Goal: Information Seeking & Learning: Learn about a topic

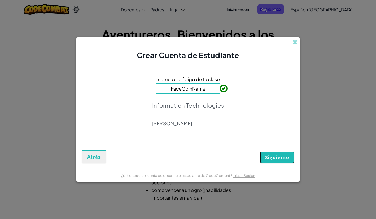
click at [279, 158] on span "Siguiente" at bounding box center [277, 157] width 24 height 6
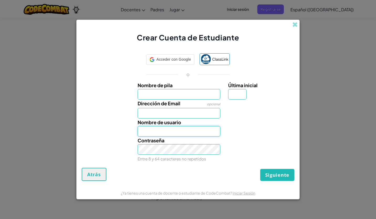
type input "al0T07138801@tecmilenio.mx"
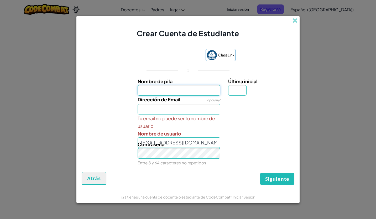
click at [167, 92] on input "Nombre de pila" at bounding box center [179, 90] width 83 height 11
type input "annap"
type input "Annap"
click at [162, 108] on input "Dirección de Email" at bounding box center [179, 109] width 83 height 11
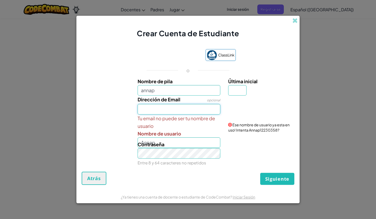
type input "al07138801@tecmilenio.mx"
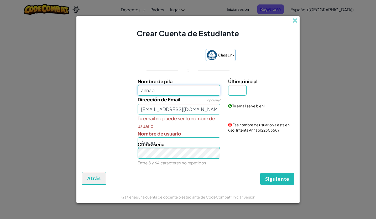
click at [189, 86] on input "annap" at bounding box center [179, 90] width 83 height 11
type input "annaacp"
type input "Annaacp"
click at [221, 138] on div "Tu email no puede ser tu nombre de usuario Nombre de usuario Annaacp" at bounding box center [179, 130] width 91 height 33
click at [282, 177] on span "Siguiente" at bounding box center [277, 179] width 24 height 6
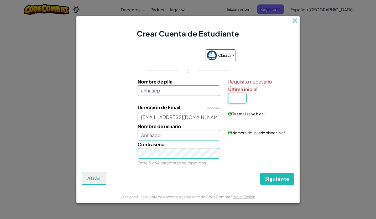
click at [237, 97] on input "Última inicial" at bounding box center [237, 98] width 18 height 11
type input "a"
type input "AnnaacpA"
click at [161, 91] on input "annaacp" at bounding box center [179, 90] width 83 height 11
type input "anna123"
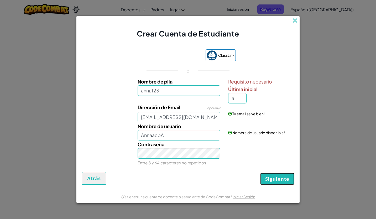
type input "Anna123A"
click at [268, 178] on span "Siguiente" at bounding box center [277, 179] width 24 height 6
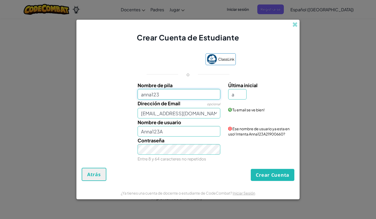
click at [165, 97] on input "anna123" at bounding box center [179, 94] width 83 height 11
type input "anna234"
type input "Anna234A"
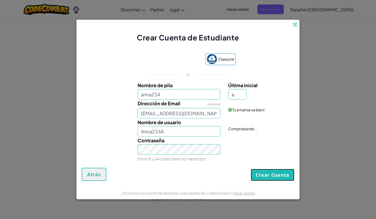
click at [263, 172] on button "Crear Cuenta" at bounding box center [273, 175] width 44 height 12
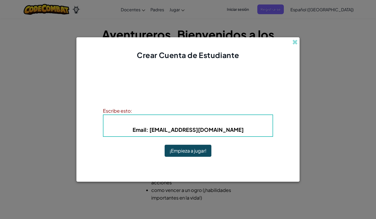
click at [178, 153] on button "¡Empieza a jugar!" at bounding box center [188, 151] width 47 height 12
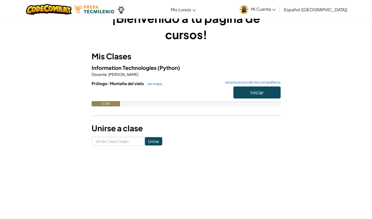
click at [201, 146] on div "¡Bienvenido a tu página de cursos! Mis Clases Information Technologies (Python)…" at bounding box center [186, 77] width 307 height 151
click at [238, 93] on button "Iniciar" at bounding box center [256, 92] width 47 height 12
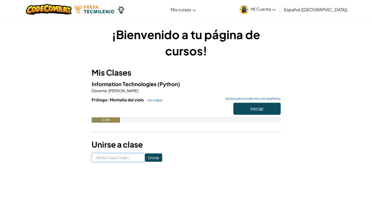
click at [99, 157] on input at bounding box center [118, 157] width 53 height 9
click at [147, 99] on link "ver mapa" at bounding box center [153, 100] width 17 height 4
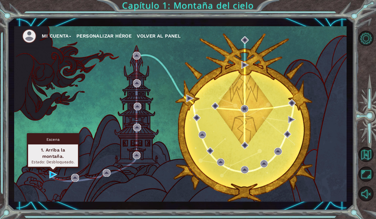
drag, startPoint x: 52, startPoint y: 173, endPoint x: 53, endPoint y: 170, distance: 3.2
click at [53, 168] on div "Escena 1. Arriba la montaña. Estado: Desbloqueado." at bounding box center [53, 150] width 53 height 35
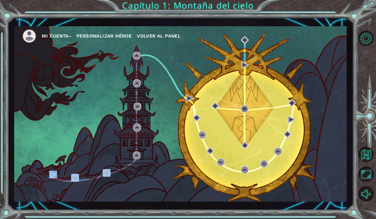
drag, startPoint x: 113, startPoint y: 194, endPoint x: 58, endPoint y: 174, distance: 59.0
click at [58, 174] on div "Mi Cuenta Personalizar héroe Volver al panel" at bounding box center [180, 113] width 332 height 175
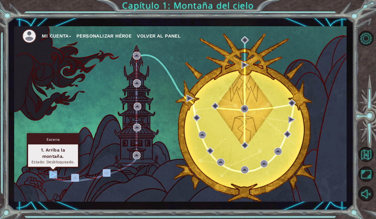
click at [50, 176] on img at bounding box center [53, 175] width 8 height 8
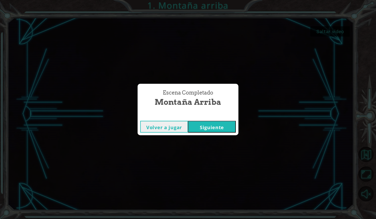
click at [220, 126] on button "Siguiente" at bounding box center [212, 127] width 48 height 12
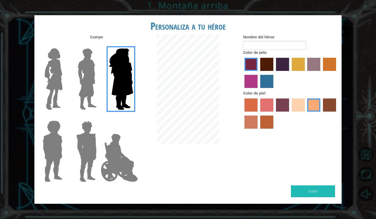
click at [117, 163] on img at bounding box center [119, 158] width 41 height 53
click at [133, 117] on input "Hero Jamie" at bounding box center [133, 117] width 0 height 0
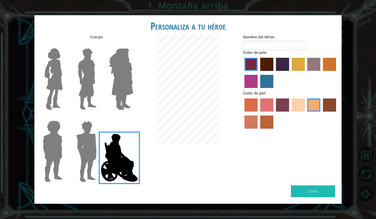
click at [80, 164] on img at bounding box center [86, 151] width 24 height 66
click at [99, 117] on input "Hero Garnet" at bounding box center [99, 117] width 0 height 0
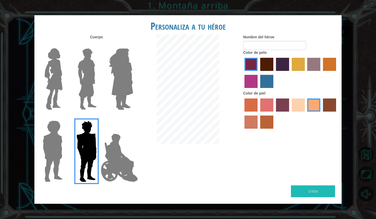
click at [46, 158] on img at bounding box center [52, 151] width 24 height 66
click at [65, 117] on input "Hero Steven" at bounding box center [65, 117] width 0 height 0
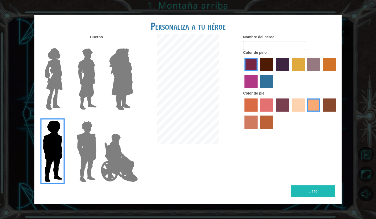
click at [52, 84] on img at bounding box center [54, 79] width 22 height 66
click at [65, 45] on input "Hero Connie" at bounding box center [65, 45] width 0 height 0
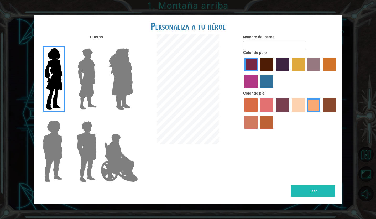
click at [88, 88] on img at bounding box center [86, 79] width 23 height 66
click at [99, 45] on input "Hero Lars" at bounding box center [99, 45] width 0 height 0
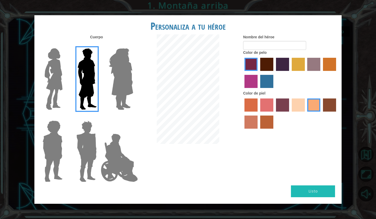
click at [120, 85] on img at bounding box center [121, 79] width 29 height 66
click at [133, 45] on input "Hero Amethyst" at bounding box center [133, 45] width 0 height 0
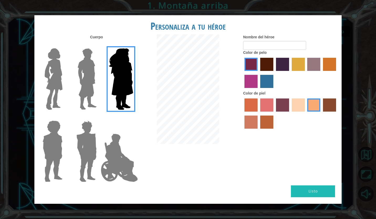
click at [47, 80] on img at bounding box center [54, 79] width 22 height 66
click at [65, 45] on input "Hero Connie" at bounding box center [65, 45] width 0 height 0
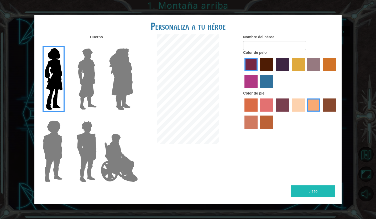
click at [115, 78] on img at bounding box center [121, 79] width 29 height 66
click at [133, 45] on input "Hero Amethyst" at bounding box center [133, 45] width 0 height 0
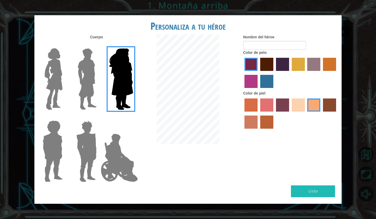
click at [53, 82] on img at bounding box center [54, 79] width 22 height 66
click at [65, 45] on input "Hero Connie" at bounding box center [65, 45] width 0 height 0
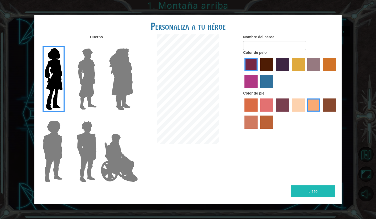
click at [253, 83] on label "medium red violet hair color" at bounding box center [250, 81] width 13 height 13
click at [337, 73] on input "medium red violet hair color" at bounding box center [337, 73] width 0 height 0
click at [268, 84] on label "lachmara hair color" at bounding box center [266, 81] width 13 height 13
click at [258, 90] on input "lachmara hair color" at bounding box center [258, 90] width 0 height 0
click at [281, 65] on label "hot purple hair color" at bounding box center [282, 64] width 13 height 13
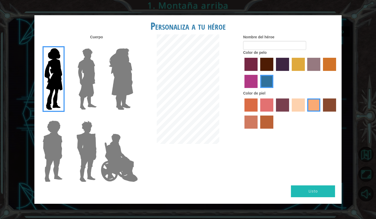
click at [274, 73] on input "hot purple hair color" at bounding box center [274, 73] width 0 height 0
click at [247, 65] on label "paprika hair color" at bounding box center [250, 64] width 13 height 13
click at [243, 73] on input "paprika hair color" at bounding box center [243, 73] width 0 height 0
click at [314, 62] on label "bazaar hair color" at bounding box center [313, 64] width 13 height 13
click at [306, 73] on input "bazaar hair color" at bounding box center [306, 73] width 0 height 0
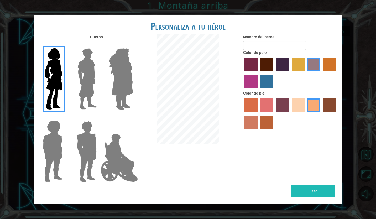
click at [335, 67] on label "gold drop hair color" at bounding box center [329, 64] width 13 height 13
click at [321, 73] on input "gold drop hair color" at bounding box center [321, 73] width 0 height 0
click at [265, 77] on label "lachmara hair color" at bounding box center [266, 81] width 13 height 13
click at [258, 90] on input "lachmara hair color" at bounding box center [258, 90] width 0 height 0
click at [249, 112] on div at bounding box center [290, 114] width 95 height 34
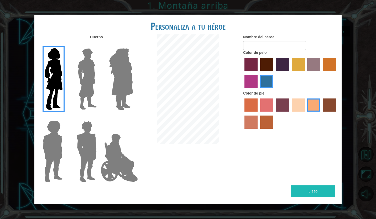
click at [249, 112] on div at bounding box center [290, 114] width 95 height 34
click at [249, 106] on label "sorbus skin color" at bounding box center [250, 104] width 13 height 13
click at [243, 113] on input "sorbus skin color" at bounding box center [243, 113] width 0 height 0
click at [270, 105] on label "froly skin color" at bounding box center [266, 104] width 13 height 13
click at [258, 113] on input "froly skin color" at bounding box center [258, 113] width 0 height 0
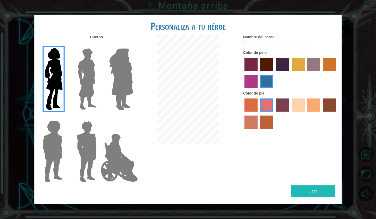
click at [285, 104] on label "tosca skin color" at bounding box center [282, 104] width 13 height 13
click at [274, 113] on input "tosca skin color" at bounding box center [274, 113] width 0 height 0
click at [298, 105] on label "sandy beach skin color" at bounding box center [298, 104] width 13 height 13
click at [290, 113] on input "sandy beach skin color" at bounding box center [290, 113] width 0 height 0
click at [315, 105] on label "tacao skin color" at bounding box center [313, 104] width 13 height 13
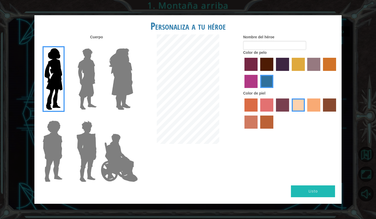
click at [306, 113] on input "tacao skin color" at bounding box center [306, 113] width 0 height 0
click at [323, 106] on label "karma skin color" at bounding box center [329, 104] width 13 height 13
click at [321, 113] on input "karma skin color" at bounding box center [321, 113] width 0 height 0
click at [265, 125] on label "smoke tree skin color" at bounding box center [266, 122] width 13 height 13
click at [258, 130] on input "smoke tree skin color" at bounding box center [258, 130] width 0 height 0
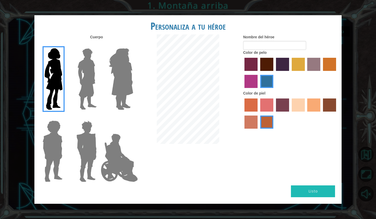
click at [245, 124] on label "burning sand skin color" at bounding box center [250, 122] width 13 height 13
click at [337, 113] on input "burning sand skin color" at bounding box center [337, 113] width 0 height 0
click at [264, 104] on label "froly skin color" at bounding box center [266, 104] width 13 height 13
click at [258, 113] on input "froly skin color" at bounding box center [258, 113] width 0 height 0
click at [299, 105] on label "sandy beach skin color" at bounding box center [298, 104] width 13 height 13
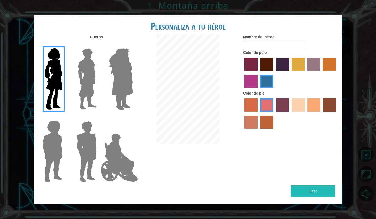
click at [290, 113] on input "sandy beach skin color" at bounding box center [290, 113] width 0 height 0
click at [310, 107] on label "tacao skin color" at bounding box center [313, 104] width 13 height 13
click at [306, 113] on input "tacao skin color" at bounding box center [306, 113] width 0 height 0
click at [253, 62] on label "paprika hair color" at bounding box center [250, 64] width 13 height 13
click at [243, 73] on input "paprika hair color" at bounding box center [243, 73] width 0 height 0
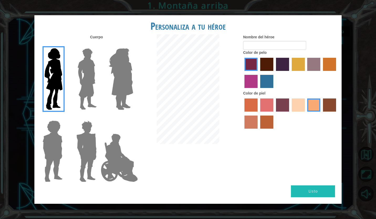
click at [252, 87] on label "medium red violet hair color" at bounding box center [250, 81] width 13 height 13
click at [337, 73] on input "medium red violet hair color" at bounding box center [337, 73] width 0 height 0
click at [311, 69] on label "bazaar hair color" at bounding box center [313, 64] width 13 height 13
click at [306, 73] on input "bazaar hair color" at bounding box center [306, 73] width 0 height 0
click at [248, 66] on label "paprika hair color" at bounding box center [250, 64] width 13 height 13
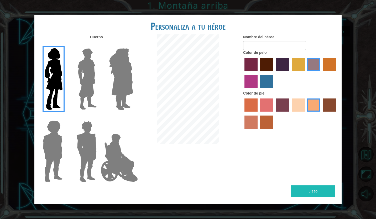
click at [243, 73] on input "paprika hair color" at bounding box center [243, 73] width 0 height 0
click at [116, 80] on img at bounding box center [121, 79] width 29 height 66
click at [133, 45] on input "Hero Amethyst" at bounding box center [133, 45] width 0 height 0
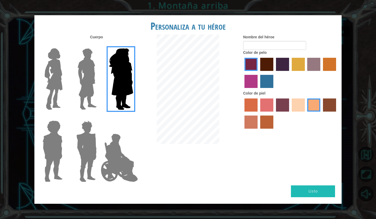
click at [45, 80] on img at bounding box center [54, 79] width 22 height 66
click at [65, 45] on input "Hero Connie" at bounding box center [65, 45] width 0 height 0
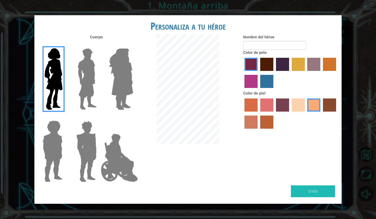
click at [82, 76] on img at bounding box center [86, 79] width 23 height 66
click at [99, 45] on input "Hero Lars" at bounding box center [99, 45] width 0 height 0
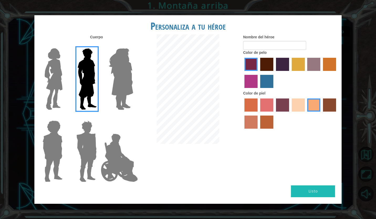
click at [53, 77] on img at bounding box center [54, 79] width 22 height 66
click at [65, 45] on input "Hero Connie" at bounding box center [65, 45] width 0 height 0
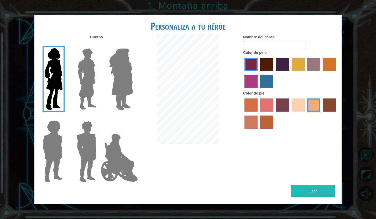
click at [298, 182] on div "Cuerpo Nombre del héroe Color de pelo Color de piel" at bounding box center [187, 109] width 307 height 151
click at [298, 192] on button "Listo" at bounding box center [313, 191] width 44 height 12
click at [273, 45] on input "Nombre del héroe" at bounding box center [274, 45] width 63 height 9
type input "anna"
click at [305, 191] on button "Listo" at bounding box center [313, 191] width 44 height 12
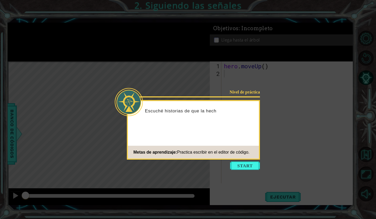
click at [216, 124] on div "Nivel de práctica Escuché historias de que la hech Metas de aprendizaje: Practi…" at bounding box center [193, 130] width 133 height 60
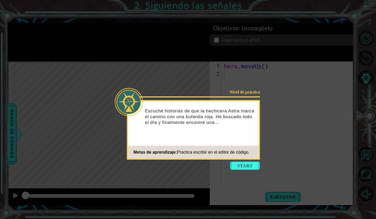
click at [214, 140] on div "Nivel de práctica Escuché historias de que la hechicera Astra marca el camino c…" at bounding box center [193, 130] width 133 height 60
click at [242, 166] on button "Start" at bounding box center [245, 165] width 30 height 8
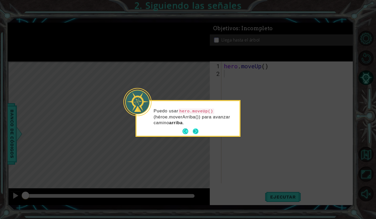
click at [194, 130] on button "Next" at bounding box center [196, 131] width 6 height 6
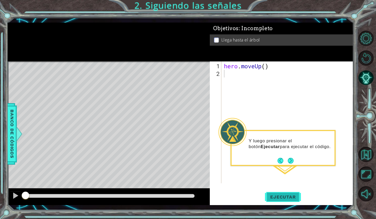
click at [273, 195] on span "Ejecutar" at bounding box center [283, 196] width 36 height 5
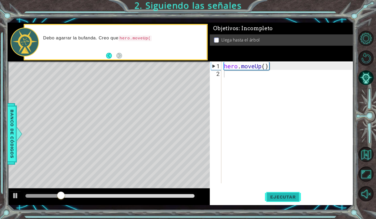
click at [273, 195] on span "Ejecutar" at bounding box center [283, 196] width 36 height 5
click at [242, 82] on div "hero . moveUp ( )" at bounding box center [289, 130] width 132 height 137
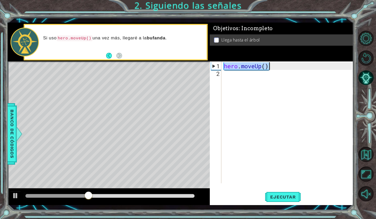
drag, startPoint x: 224, startPoint y: 67, endPoint x: 292, endPoint y: 65, distance: 67.8
click at [292, 65] on div "hero . moveUp ( )" at bounding box center [289, 130] width 132 height 137
type textarea "hero.moveUp()"
paste textarea "Code Area"
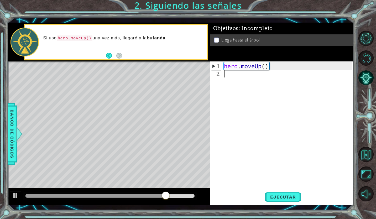
click at [280, 77] on div "hero . moveUp ( )" at bounding box center [289, 130] width 132 height 137
paste textarea "hero.moveUp()"
type textarea "hero.moveUp()"
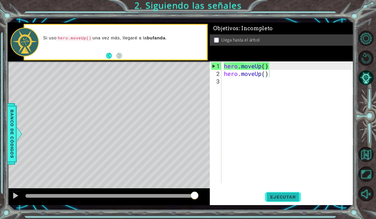
click at [284, 198] on span "Ejecutar" at bounding box center [283, 196] width 36 height 5
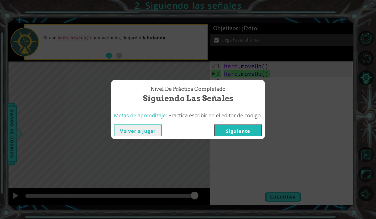
click at [242, 127] on button "Siguiente" at bounding box center [238, 130] width 48 height 12
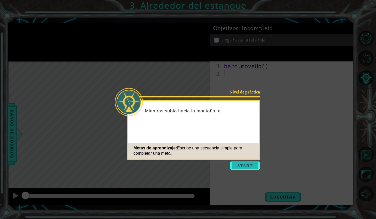
click at [251, 166] on button "Start" at bounding box center [245, 165] width 30 height 8
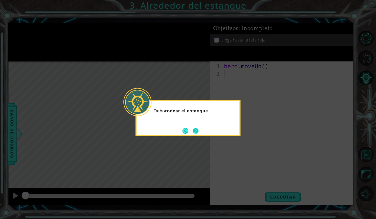
click at [195, 131] on button "Next" at bounding box center [196, 131] width 6 height 6
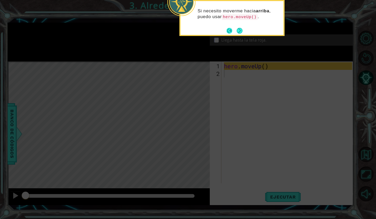
click at [236, 30] on button "Back" at bounding box center [232, 31] width 10 height 6
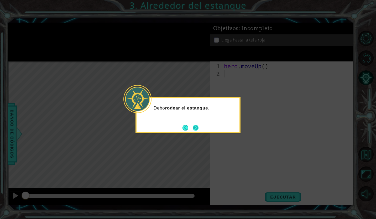
click at [196, 127] on button "Next" at bounding box center [196, 128] width 6 height 6
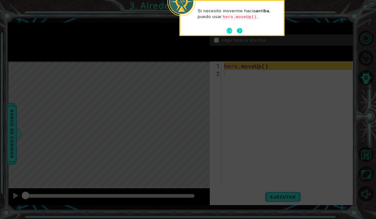
click at [240, 31] on button "Next" at bounding box center [240, 31] width 6 height 6
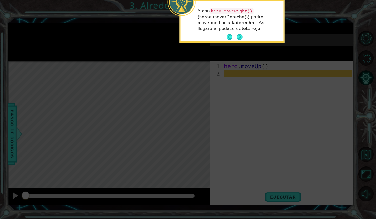
click at [240, 31] on p "Y con hero.moveRight() (héroe.moverDerecha()) podré moverme hacia la derecha . …" at bounding box center [239, 19] width 82 height 23
click at [239, 37] on button "Next" at bounding box center [240, 37] width 6 height 6
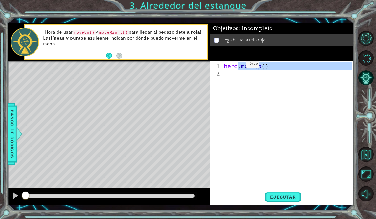
drag, startPoint x: 226, startPoint y: 74, endPoint x: 238, endPoint y: 66, distance: 13.8
click at [238, 66] on div "hero . moveUp ( )" at bounding box center [289, 130] width 132 height 137
type textarea "hero.moveUp()"
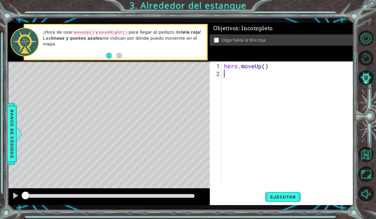
click at [232, 78] on div "hero . moveUp ( )" at bounding box center [289, 130] width 132 height 137
click at [269, 195] on span "Ejecutar" at bounding box center [283, 196] width 36 height 5
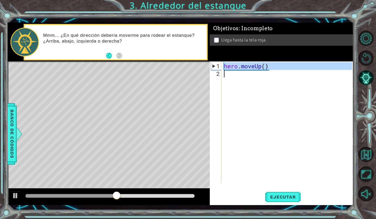
drag, startPoint x: 225, startPoint y: 66, endPoint x: 288, endPoint y: 82, distance: 65.3
click at [288, 82] on div "hero . moveUp ( )" at bounding box center [289, 130] width 132 height 137
type textarea "hero.moveUp()"
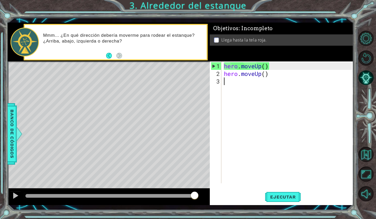
click at [274, 91] on div "hero . moveUp ( ) hero . moveUp ( )" at bounding box center [289, 130] width 132 height 137
click at [110, 55] on button "Back" at bounding box center [111, 56] width 10 height 6
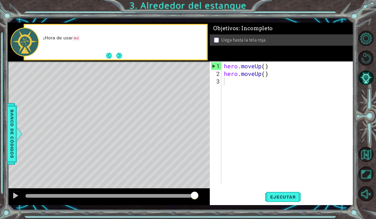
click at [110, 55] on button "Back" at bounding box center [111, 56] width 10 height 6
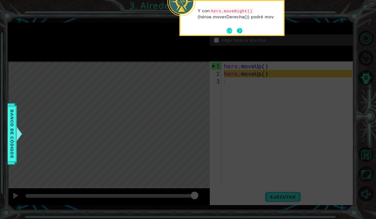
click at [238, 30] on button "Next" at bounding box center [240, 31] width 6 height 6
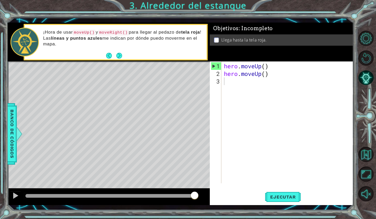
drag, startPoint x: 101, startPoint y: 32, endPoint x: 118, endPoint y: 32, distance: 17.6
click at [118, 32] on code "moveRight()" at bounding box center [113, 33] width 31 height 6
drag, startPoint x: 102, startPoint y: 32, endPoint x: 121, endPoint y: 34, distance: 19.8
click at [121, 34] on code "moveRight()" at bounding box center [113, 33] width 31 height 6
drag, startPoint x: 117, startPoint y: 36, endPoint x: 121, endPoint y: 37, distance: 3.8
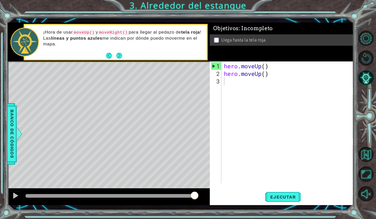
click at [121, 37] on p "¡Hora de usar moveUp() y moveRight() para llegar al pedazo de tela roja ! Las l…" at bounding box center [123, 38] width 160 height 18
click at [259, 90] on div "hero . moveUp ( ) hero . moveUp ( )" at bounding box center [289, 130] width 132 height 137
type textarea "m"
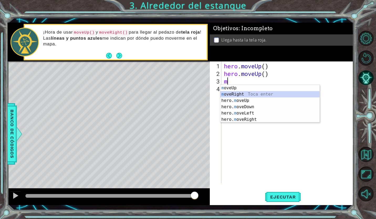
click at [253, 95] on div "m oveUp Toca enter m oveRight Toca enter hero. m oveUp Toca enter hero. m oveDo…" at bounding box center [269, 110] width 99 height 50
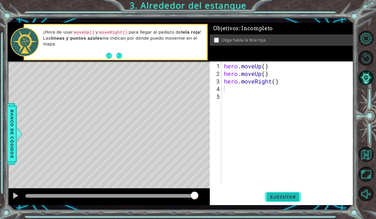
click at [275, 200] on button "Ejecutar" at bounding box center [283, 197] width 36 height 14
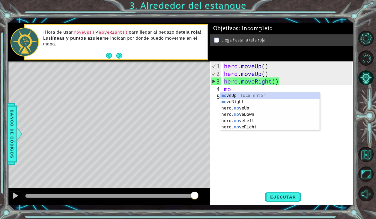
type textarea "mov"
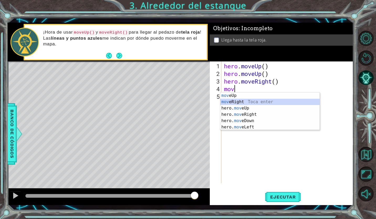
click at [229, 102] on div "mov eUp Toca enter mov eRight Toca enter hero. mov eUp Toca enter hero. mov eRi…" at bounding box center [269, 117] width 99 height 50
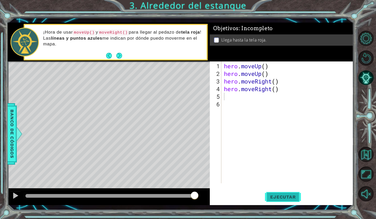
click at [287, 202] on button "Ejecutar" at bounding box center [283, 197] width 36 height 14
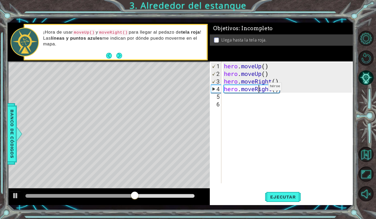
click at [260, 88] on div "hero . moveUp ( ) hero . moveUp ( ) hero . moveRight ( ) hero . moveRight ( )" at bounding box center [289, 130] width 132 height 137
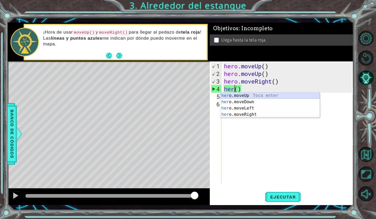
click at [261, 93] on div "her o.moveUp Toca enter her o.moveDown Toca enter her o.moveLeft Toca enter her…" at bounding box center [269, 111] width 99 height 38
type textarea "hero.moveUp"
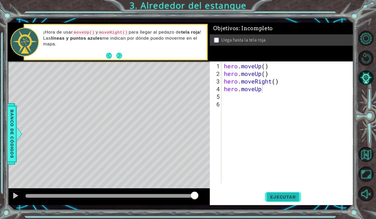
click at [280, 198] on span "Ejecutar" at bounding box center [283, 196] width 36 height 5
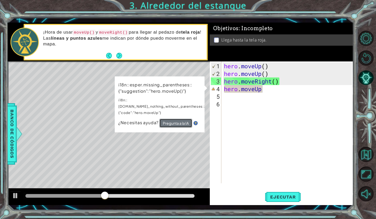
click at [185, 119] on button "Pregunta a la IA" at bounding box center [175, 123] width 33 height 9
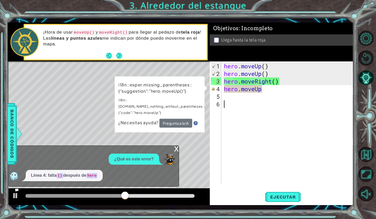
click at [270, 118] on div "hero . moveUp ( ) hero . moveUp ( ) hero . moveRight ( ) hero . moveUp" at bounding box center [289, 130] width 132 height 137
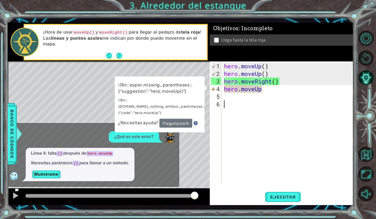
click at [245, 117] on div "hero . moveUp ( ) hero . moveUp ( ) hero . moveRight ( ) hero . moveUp" at bounding box center [289, 130] width 132 height 137
click at [272, 88] on div "hero . moveUp ( ) hero . moveUp ( ) hero . moveRight ( ) hero . moveUp" at bounding box center [289, 130] width 132 height 137
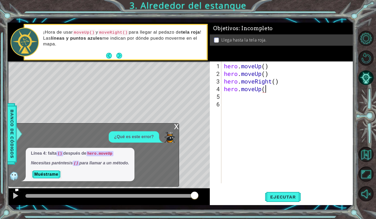
scroll to position [0, 2]
type textarea "hero.moveUp()"
click at [271, 199] on span "Ejecutar" at bounding box center [283, 196] width 36 height 5
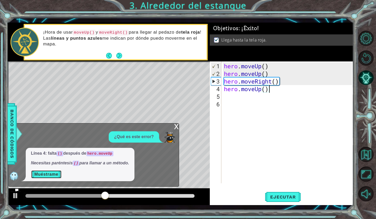
click at [37, 175] on button "Muéstrame" at bounding box center [46, 174] width 31 height 8
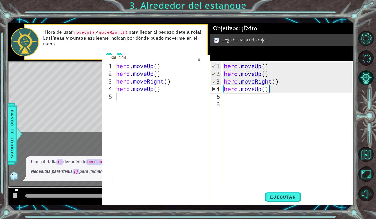
click at [197, 59] on div "×" at bounding box center [199, 59] width 8 height 9
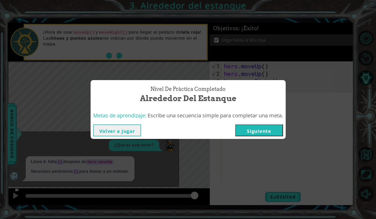
click at [265, 128] on button "Siguiente" at bounding box center [259, 130] width 48 height 12
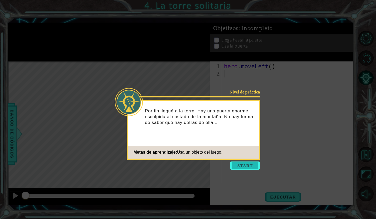
click at [249, 165] on button "Start" at bounding box center [245, 165] width 30 height 8
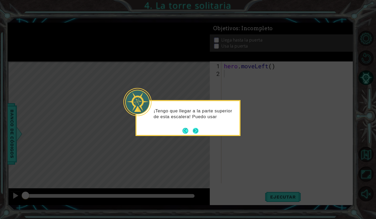
click at [195, 130] on button "Next" at bounding box center [196, 131] width 6 height 6
click at [184, 129] on button "Back" at bounding box center [187, 131] width 10 height 6
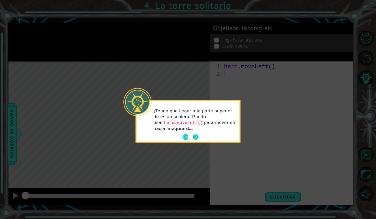
click at [197, 137] on button "Next" at bounding box center [196, 137] width 6 height 6
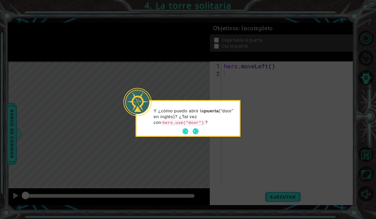
click at [197, 137] on div "Y ¿cómo puedo abrir la puerta (“door” en inglés)? ¿Tal vez con hero.use("door")…" at bounding box center [187, 118] width 105 height 37
click at [196, 129] on button "Next" at bounding box center [196, 131] width 6 height 6
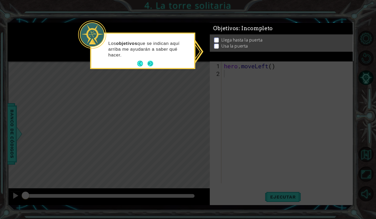
click at [148, 63] on button "Next" at bounding box center [151, 64] width 6 height 6
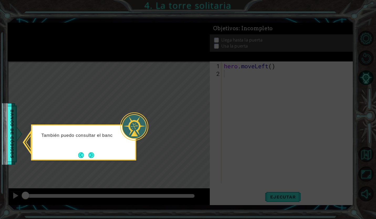
click at [135, 140] on div "También puedo consultar el banc" at bounding box center [83, 142] width 105 height 36
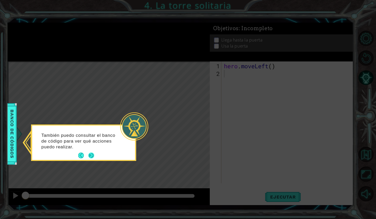
click at [90, 155] on button "Next" at bounding box center [91, 156] width 6 height 6
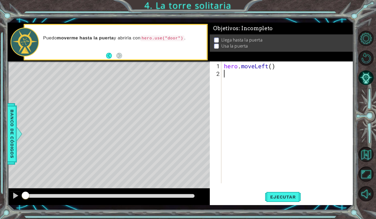
click at [238, 77] on div "hero . moveLeft ( )" at bounding box center [289, 130] width 132 height 137
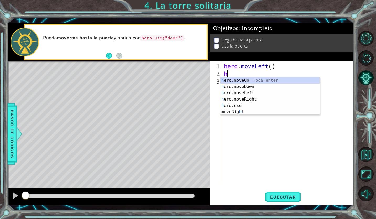
type textarea "he"
click at [238, 80] on div "he ro.moveUp Toca enter he ro.moveDown Toca enter he ro.moveLeft Toca enter he …" at bounding box center [269, 99] width 99 height 44
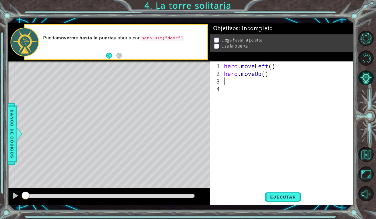
click at [238, 80] on div "hero . moveLeft ( ) hero . moveUp ( )" at bounding box center [289, 130] width 132 height 137
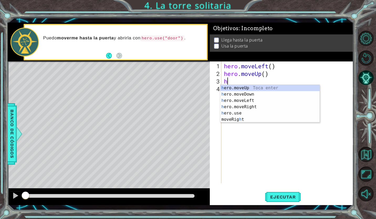
type textarea "he"
click at [238, 87] on div "he ro.moveUp Toca enter he ro.moveDown Toca enter he ro.moveLeft Toca enter he …" at bounding box center [269, 107] width 99 height 44
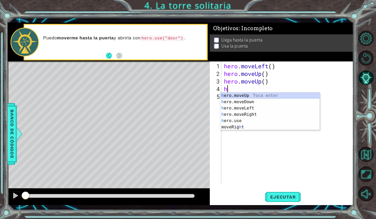
type textarea "he"
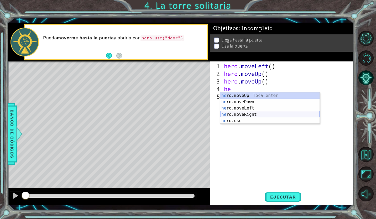
click at [245, 112] on div "he ro.moveUp Toca enter he ro.moveDown Toca enter he ro.moveLeft Toca enter he …" at bounding box center [269, 114] width 99 height 44
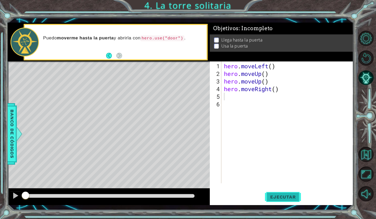
click at [274, 198] on span "Ejecutar" at bounding box center [283, 196] width 36 height 5
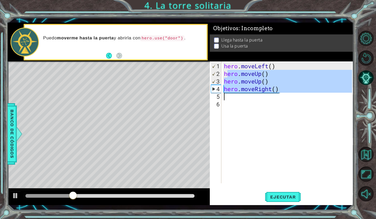
drag, startPoint x: 226, startPoint y: 75, endPoint x: 285, endPoint y: 97, distance: 62.7
click at [285, 97] on div "hero . moveLeft ( ) hero . moveUp ( ) hero . moveUp ( ) hero . moveRight ( )" at bounding box center [289, 130] width 132 height 137
type textarea "h"
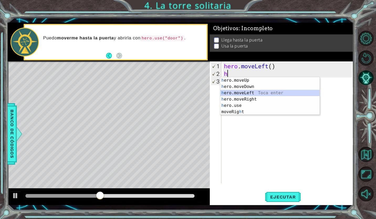
click at [254, 93] on div "h ero.moveUp Toca enter h ero.moveDown Toca enter h ero.moveLeft Toca enter h e…" at bounding box center [269, 102] width 99 height 50
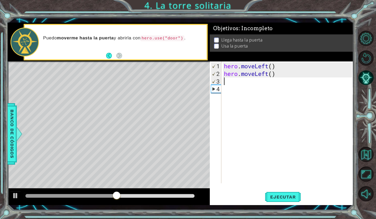
type textarea "h"
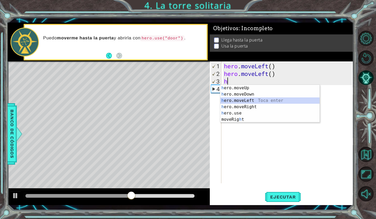
click at [247, 98] on div "h ero.moveUp Toca enter h ero.moveDown Toca enter h ero.moveLeft Toca enter h e…" at bounding box center [269, 110] width 99 height 50
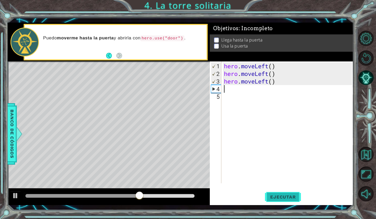
click at [277, 198] on span "Ejecutar" at bounding box center [283, 196] width 36 height 5
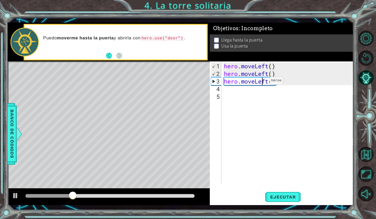
click at [261, 83] on div "hero . moveLeft ( ) hero . moveLeft ( ) hero . moveLeft ( )" at bounding box center [289, 130] width 132 height 137
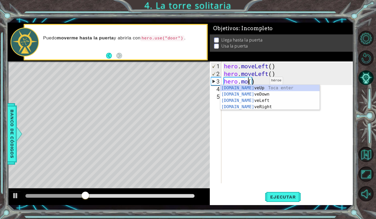
scroll to position [0, 1]
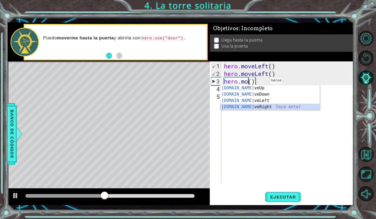
click at [258, 106] on div "hero.mo veUp Toca enter hero.mo veDown Toca enter hero.mo veLeft Toca enter her…" at bounding box center [269, 104] width 99 height 38
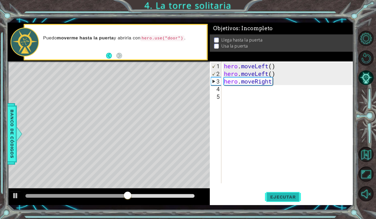
click at [266, 195] on span "Ejecutar" at bounding box center [283, 196] width 36 height 5
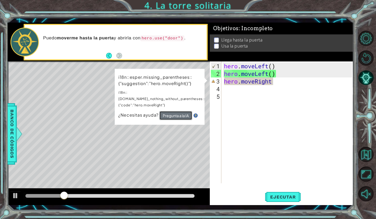
click at [186, 111] on button "Pregunta a la IA" at bounding box center [175, 115] width 33 height 9
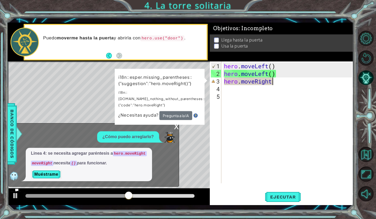
click at [291, 81] on div "hero . moveLeft ( ) hero . moveLeft ( ) hero . moveRight" at bounding box center [289, 130] width 132 height 137
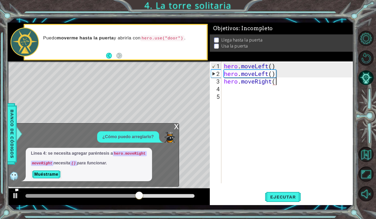
scroll to position [0, 2]
click at [271, 198] on span "Ejecutar" at bounding box center [283, 196] width 36 height 5
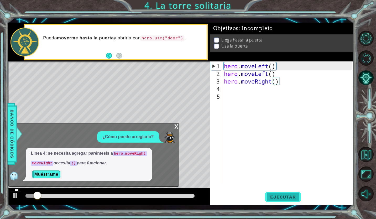
click at [271, 198] on span "Ejecutar" at bounding box center [283, 196] width 36 height 5
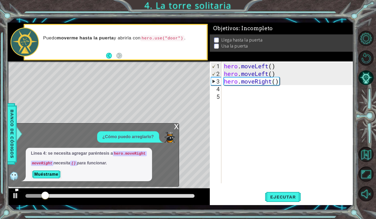
click at [177, 127] on div "x" at bounding box center [176, 125] width 5 height 5
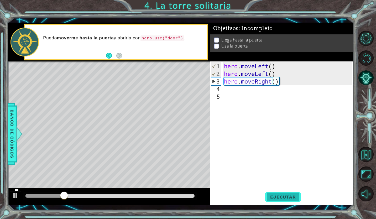
click at [289, 198] on span "Ejecutar" at bounding box center [283, 196] width 36 height 5
click at [263, 82] on div "hero . moveLeft ( ) hero . moveLeft ( ) hero . moveRight ( )" at bounding box center [289, 130] width 132 height 137
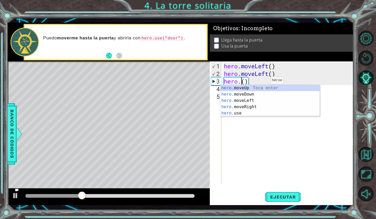
scroll to position [0, 1]
click at [261, 89] on div "hero. moveUp Toca enter hero. moveDown Toca enter hero. moveLeft Toca enter her…" at bounding box center [269, 107] width 99 height 44
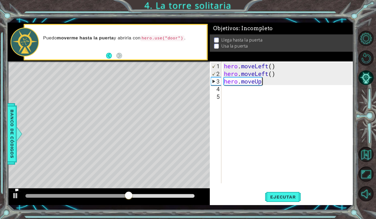
click at [275, 81] on div "hero . moveLeft ( ) hero . moveLeft ( ) hero . moveUp" at bounding box center [289, 130] width 132 height 137
type textarea "hero.moveUp()"
click at [275, 200] on button "Ejecutar" at bounding box center [283, 197] width 36 height 14
click at [228, 87] on div "hero . moveLeft ( ) hero . moveLeft ( ) hero . moveUp ( )" at bounding box center [289, 130] width 132 height 137
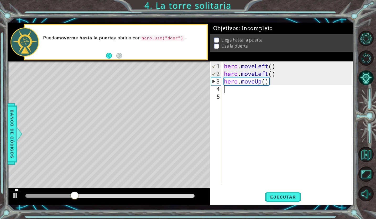
scroll to position [0, 0]
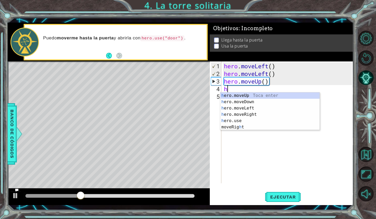
type textarea "he"
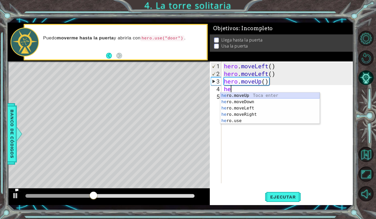
click at [228, 95] on div "he ro.moveUp Toca enter he ro.moveDown Toca enter he ro.moveLeft Toca enter he …" at bounding box center [269, 114] width 99 height 44
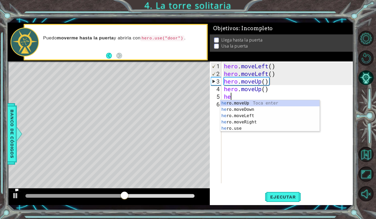
type textarea "hero"
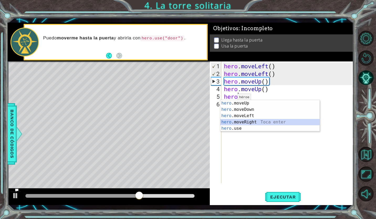
click at [234, 121] on div "hero .moveUp Toca enter hero .moveDown Toca enter hero .moveLeft Toca enter her…" at bounding box center [269, 122] width 99 height 44
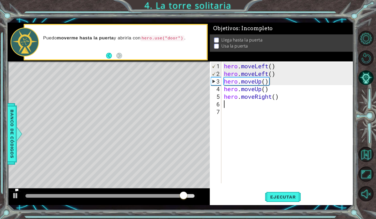
click at [238, 105] on div "hero . moveLeft ( ) hero . moveLeft ( ) hero . moveUp ( ) hero . moveUp ( ) her…" at bounding box center [289, 130] width 132 height 137
type textarea "h"
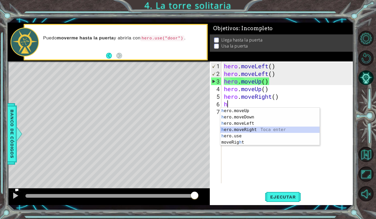
click at [241, 129] on div "h ero.moveUp Toca enter h ero.moveDown Toca enter h ero.moveLeft Toca enter h e…" at bounding box center [269, 133] width 99 height 50
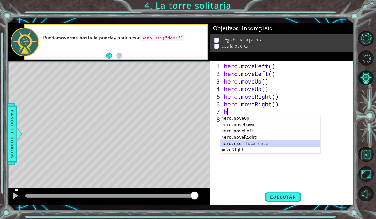
click at [250, 145] on div "h ero.moveUp Toca enter h ero.moveDown Toca enter h ero.moveLeft Toca enter h e…" at bounding box center [269, 140] width 99 height 50
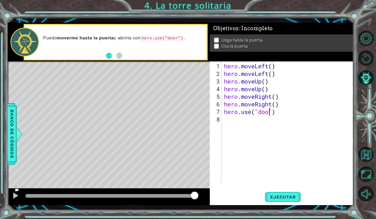
scroll to position [0, 2]
type textarea "hero.use("door")"
click at [275, 196] on span "Ejecutar" at bounding box center [283, 196] width 36 height 5
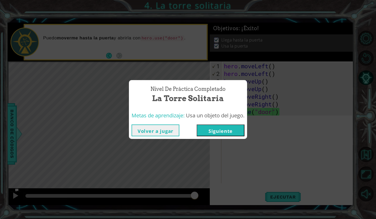
click at [234, 127] on button "Siguiente" at bounding box center [221, 130] width 48 height 12
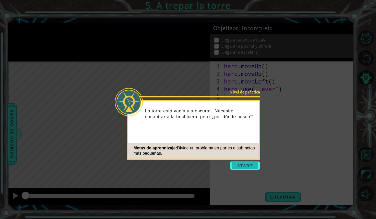
click at [235, 166] on button "Start" at bounding box center [245, 165] width 30 height 8
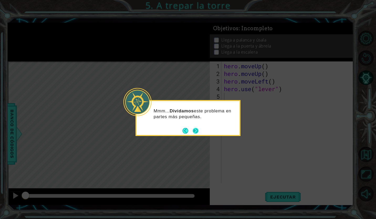
click at [197, 132] on button "Next" at bounding box center [196, 131] width 6 height 6
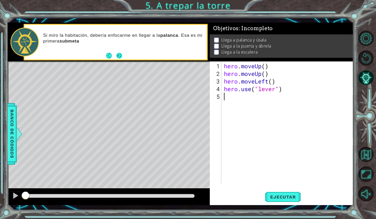
click at [119, 56] on button "Next" at bounding box center [119, 56] width 6 height 6
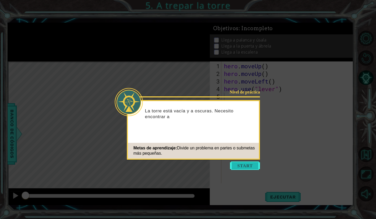
click at [244, 168] on button "Start" at bounding box center [245, 165] width 30 height 8
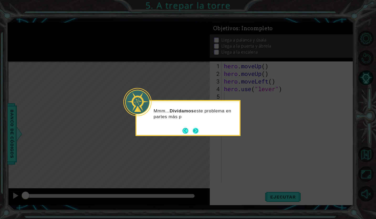
click at [197, 131] on button "Next" at bounding box center [196, 131] width 6 height 6
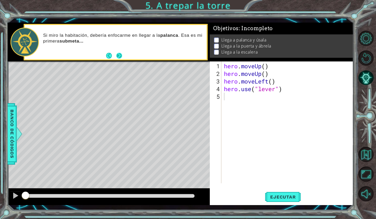
click at [119, 54] on button "Next" at bounding box center [119, 56] width 6 height 6
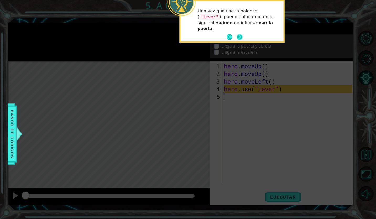
click at [239, 38] on button "Next" at bounding box center [240, 37] width 6 height 6
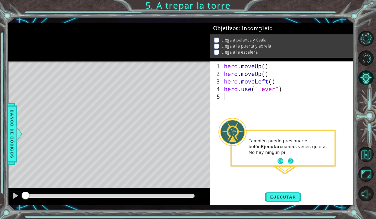
click at [290, 163] on button "Next" at bounding box center [291, 161] width 6 height 6
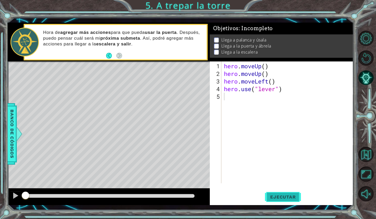
click at [278, 193] on button "Ejecutar" at bounding box center [283, 197] width 36 height 14
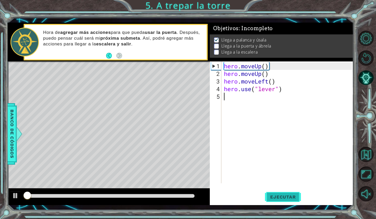
scroll to position [2, 0]
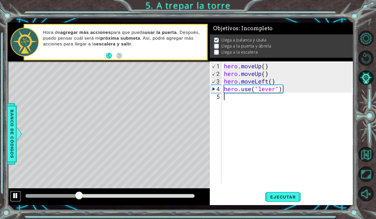
click at [15, 195] on div at bounding box center [15, 195] width 7 height 7
click at [10, 135] on span "Banco de códigos" at bounding box center [12, 134] width 8 height 54
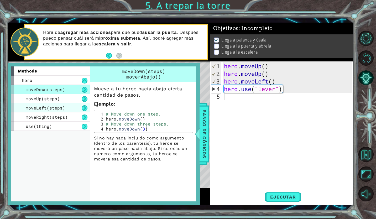
click at [59, 109] on span "moveLeft(steps)" at bounding box center [45, 108] width 39 height 6
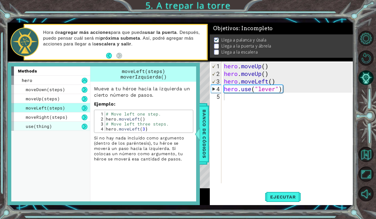
click at [58, 124] on div "use(thing)" at bounding box center [50, 126] width 79 height 9
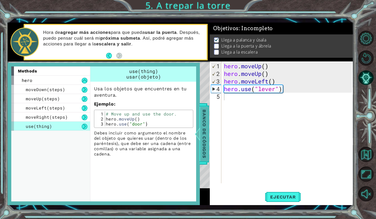
click at [205, 126] on span "Banco de códigos" at bounding box center [204, 134] width 8 height 54
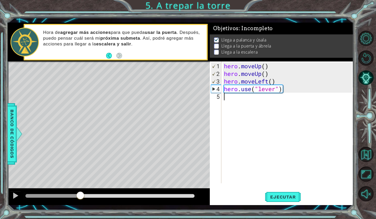
click at [234, 104] on div "hero . moveUp ( ) hero . moveUp ( ) hero . moveLeft ( ) hero . use ( "lever" )" at bounding box center [289, 130] width 132 height 137
type textarea "m"
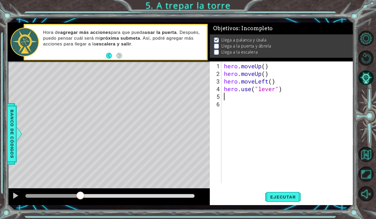
type textarea "h"
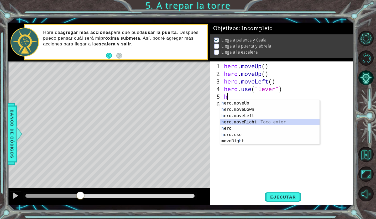
click at [239, 124] on div "h ero.moveUp Toca enter h ero.moveDown Toca enter h ero.moveLeft Toca enter h e…" at bounding box center [269, 128] width 99 height 57
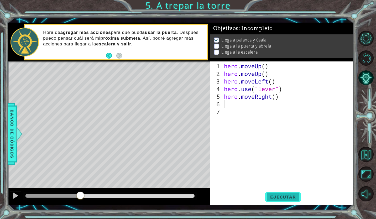
click at [273, 195] on span "Ejecutar" at bounding box center [283, 196] width 36 height 5
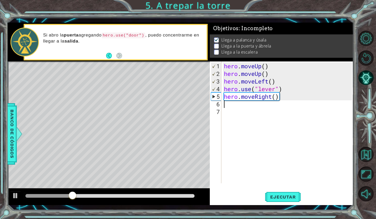
type textarea "m"
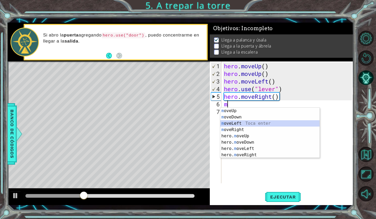
click at [239, 127] on div "m oveUp Toca enter m oveDown Toca enter m oveLeft Toca enter m oveRight Toca en…" at bounding box center [269, 139] width 99 height 63
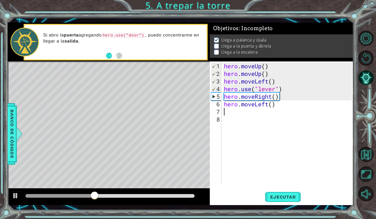
click at [261, 109] on div "hero . moveUp ( ) hero . moveUp ( ) hero . moveLeft ( ) hero . use ( "lever" ) …" at bounding box center [289, 130] width 132 height 137
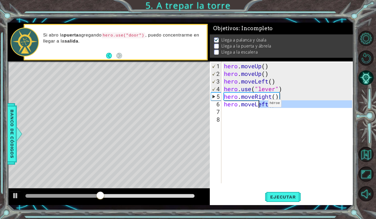
drag, startPoint x: 261, startPoint y: 108, endPoint x: 260, endPoint y: 105, distance: 2.9
click at [260, 105] on div "hero . moveUp ( ) hero . moveUp ( ) hero . moveLeft ( ) hero . use ( "lever" ) …" at bounding box center [289, 130] width 132 height 137
click at [260, 105] on div "hero . moveUp ( ) hero . moveUp ( ) hero . moveLeft ( ) hero . use ( "lever" ) …" at bounding box center [287, 122] width 129 height 122
click at [259, 105] on div "hero . moveUp ( ) hero . moveUp ( ) hero . moveLeft ( ) hero . use ( "lever" ) …" at bounding box center [289, 130] width 132 height 137
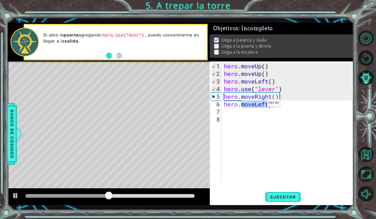
click at [259, 105] on div "hero . moveUp ( ) hero . moveUp ( ) hero . moveLeft ( ) hero . use ( "lever" ) …" at bounding box center [289, 130] width 132 height 137
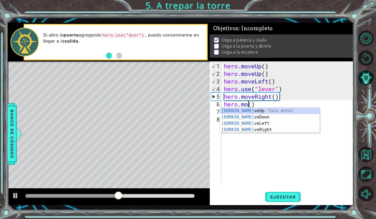
scroll to position [0, 1]
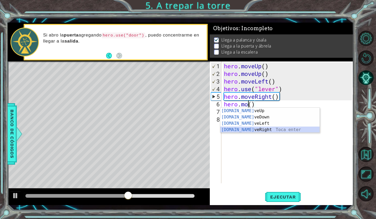
click at [248, 127] on div "hero.mo veUp Toca enter hero.mo veDown Toca enter hero.mo veLeft Toca enter her…" at bounding box center [269, 127] width 99 height 38
type textarea "hero.moveRight"
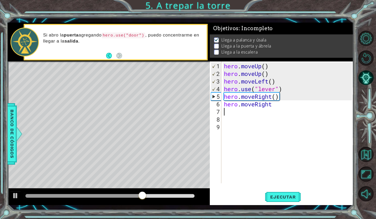
scroll to position [0, 0]
type textarea "h"
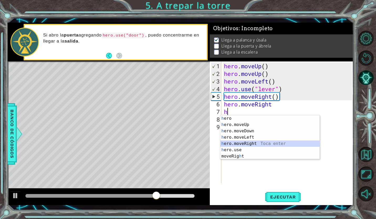
click at [248, 143] on div "h ero Toca enter h ero.moveUp Toca enter h ero.moveDown Toca enter h ero.moveLe…" at bounding box center [269, 143] width 99 height 57
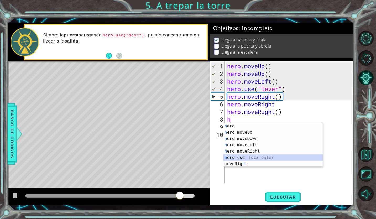
click at [249, 155] on div "h ero Toca enter h ero.moveUp Toca enter h ero.moveDown Toca enter h ero.moveLe…" at bounding box center [272, 151] width 99 height 57
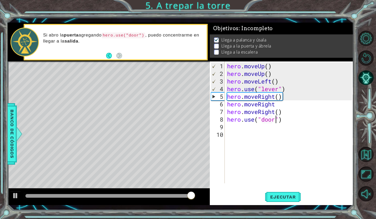
scroll to position [0, 2]
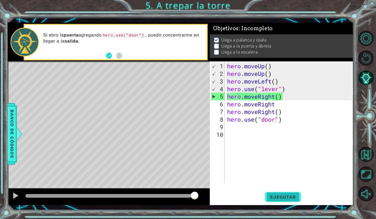
click at [274, 196] on span "Ejecutar" at bounding box center [283, 196] width 36 height 5
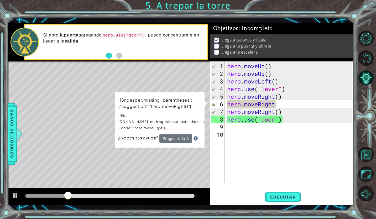
click at [282, 107] on div "hero . moveUp ( ) hero . moveUp ( ) hero . moveLeft ( ) hero . use ( "lever" ) …" at bounding box center [290, 130] width 129 height 137
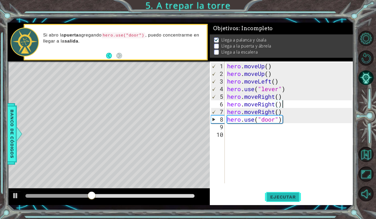
type textarea "hero.moveRight()"
click at [284, 198] on span "Ejecutar" at bounding box center [283, 196] width 36 height 5
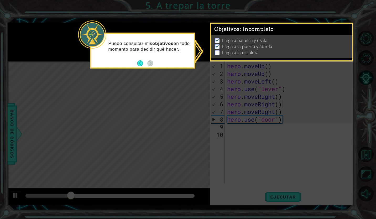
click at [304, 71] on icon at bounding box center [188, 109] width 376 height 219
click at [240, 44] on p "Llega a la puerta y ábrela" at bounding box center [247, 47] width 50 height 6
click at [141, 64] on button "Back" at bounding box center [142, 63] width 10 height 6
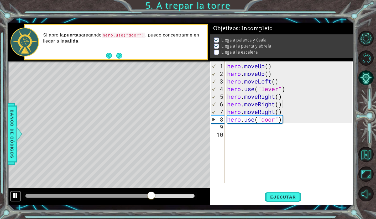
click at [15, 193] on div at bounding box center [15, 195] width 7 height 7
click at [252, 135] on div "hero . moveUp ( ) hero . moveUp ( ) hero . moveLeft ( ) hero . use ( "lever" ) …" at bounding box center [290, 130] width 129 height 137
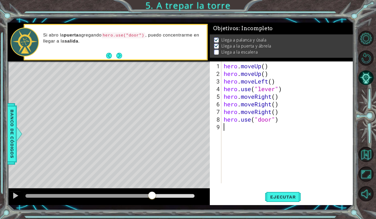
type textarea "h"
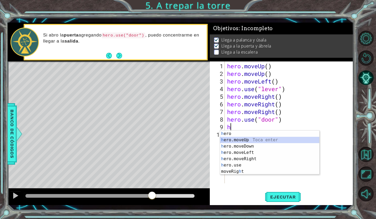
click at [251, 137] on div "h ero Toca enter h ero.moveUp Toca enter h ero.moveDown Toca enter h ero.moveLe…" at bounding box center [269, 158] width 99 height 57
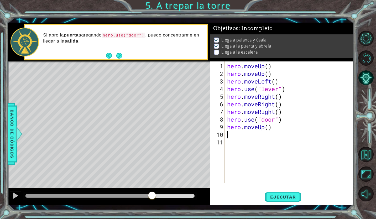
type textarea "h"
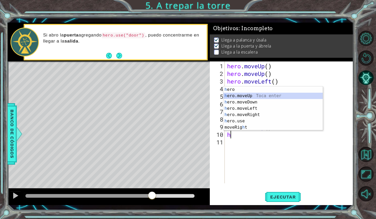
click at [252, 97] on div "h ero Toca enter h ero.moveUp Toca enter h ero.moveDown Toca enter h ero.moveLe…" at bounding box center [272, 114] width 99 height 57
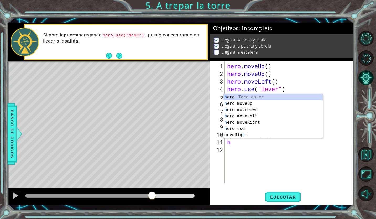
type textarea "he"
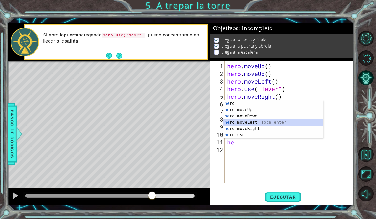
click at [249, 123] on div "he ro Toca enter he ro.moveUp Toca enter he ro.moveDown Toca enter he ro.moveLe…" at bounding box center [272, 125] width 99 height 50
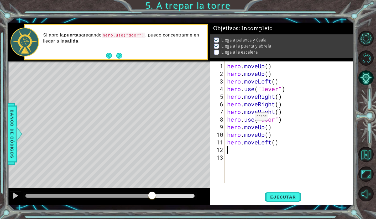
type textarea "h"
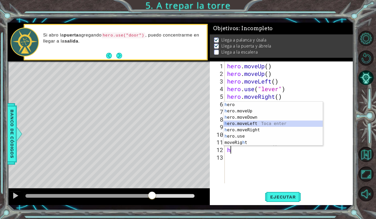
click at [255, 125] on div "h ero Toca enter h ero.moveUp Toca enter h ero.moveDown Toca enter h ero.moveLe…" at bounding box center [272, 130] width 99 height 57
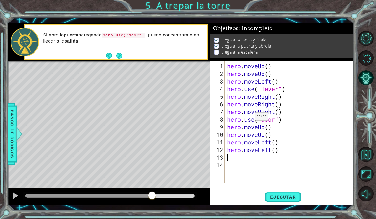
type textarea "h"
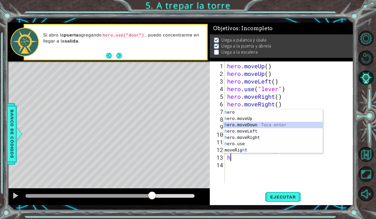
click at [257, 128] on div "h ero Toca enter h ero.moveUp Toca enter h ero.moveDown Toca enter h ero.moveLe…" at bounding box center [272, 137] width 99 height 57
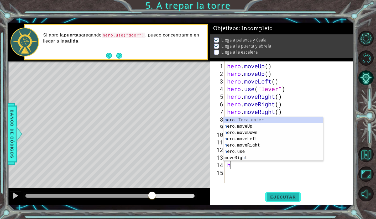
type textarea "h"
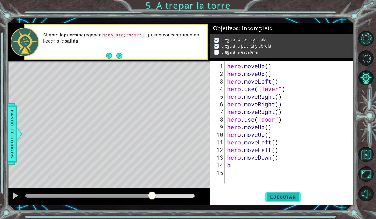
click at [273, 195] on span "Ejecutar" at bounding box center [283, 196] width 36 height 5
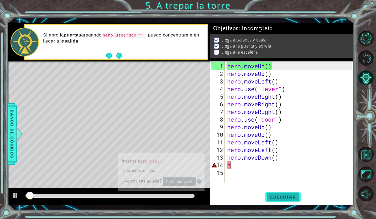
scroll to position [2, 0]
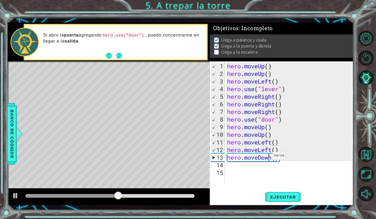
click at [268, 158] on div "hero . moveUp ( ) hero . moveUp ( ) hero . moveLeft ( ) hero . use ( "lever" ) …" at bounding box center [290, 130] width 129 height 137
type textarea "hero.()"
click at [267, 166] on div "hero . moveUp ( ) hero . moveUp ( ) hero . moveLeft ( ) hero . use ( "lever" ) …" at bounding box center [290, 130] width 129 height 137
click at [245, 158] on div "hero . moveUp ( ) hero . moveUp ( ) hero . moveLeft ( ) hero . use ( "lever" ) …" at bounding box center [290, 130] width 129 height 137
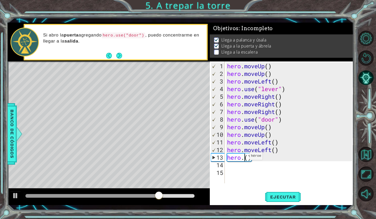
scroll to position [0, 1]
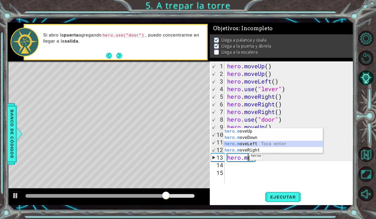
click at [242, 141] on div "hero.m oveUp Toca enter hero.m oveDown Toca enter hero.m oveLeft Toca enter her…" at bounding box center [272, 147] width 99 height 38
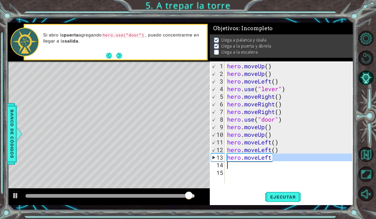
drag, startPoint x: 274, startPoint y: 158, endPoint x: 238, endPoint y: 167, distance: 37.5
click at [238, 167] on div "hero . moveUp ( ) hero . moveUp ( ) hero . moveLeft ( ) hero . use ( "lever" ) …" at bounding box center [290, 130] width 129 height 137
type textarea "hero.moveLeft"
click at [238, 167] on div "hero . moveUp ( ) hero . moveUp ( ) hero . moveLeft ( ) hero . use ( "lever" ) …" at bounding box center [289, 122] width 126 height 122
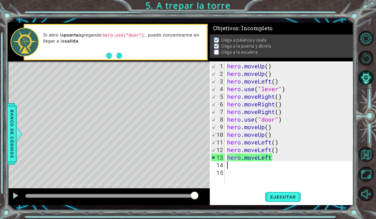
type textarea "h"
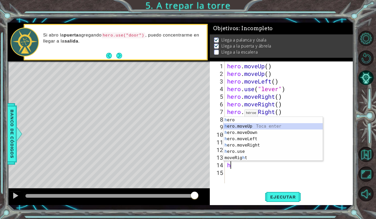
click at [240, 124] on div "h ero Toca enter h ero.moveUp Toca enter h ero.moveDown Toca enter h ero.moveLe…" at bounding box center [272, 145] width 99 height 57
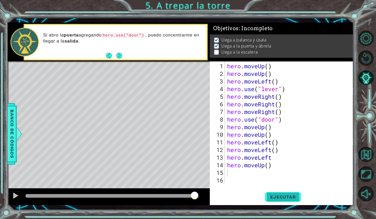
click at [277, 196] on span "Ejecutar" at bounding box center [283, 196] width 36 height 5
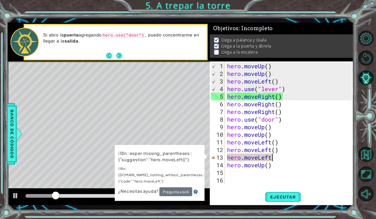
click at [279, 160] on div "hero . moveUp ( ) hero . moveUp ( ) hero . moveLeft ( ) hero . use ( "lever" ) …" at bounding box center [290, 130] width 129 height 137
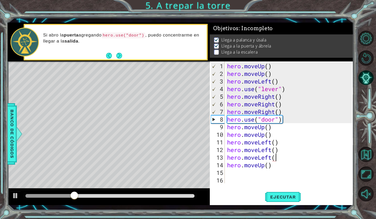
scroll to position [0, 2]
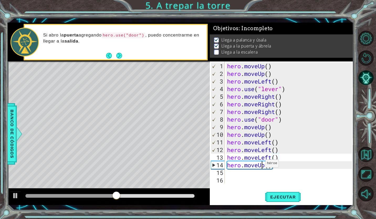
click at [261, 165] on div "hero . moveUp ( ) hero . moveUp ( ) hero . moveLeft ( ) hero . use ( "lever" ) …" at bounding box center [290, 130] width 129 height 137
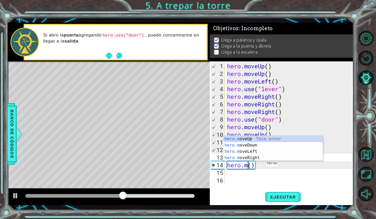
scroll to position [0, 1]
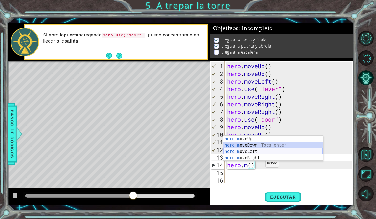
drag, startPoint x: 260, startPoint y: 147, endPoint x: 260, endPoint y: 152, distance: 5.5
click at [260, 152] on div "hero.m oveUp Toca enter hero.m oveDown Toca enter hero.m oveLeft Toca enter her…" at bounding box center [272, 155] width 99 height 38
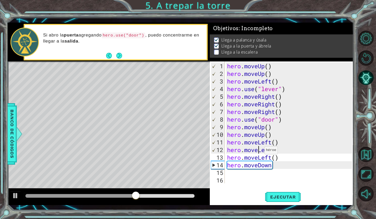
click at [260, 152] on div "hero . moveUp ( ) hero . moveUp ( ) hero . moveLeft ( ) hero . use ( "lever" ) …" at bounding box center [290, 130] width 129 height 137
type textarea "hero.moveLeft()"
click at [264, 170] on div "hero . moveUp ( ) hero . moveUp ( ) hero . moveLeft ( ) hero . use ( "lever" ) …" at bounding box center [290, 130] width 129 height 137
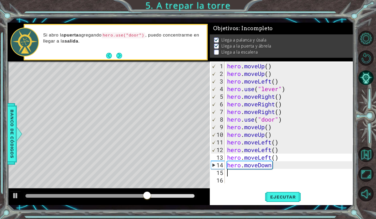
click at [264, 167] on div "hero . moveUp ( ) hero . moveUp ( ) hero . moveLeft ( ) hero . use ( "lever" ) …" at bounding box center [290, 130] width 129 height 137
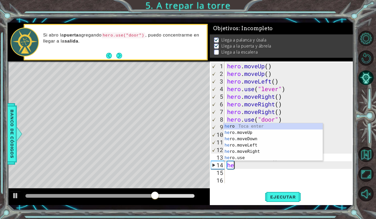
type textarea "h"
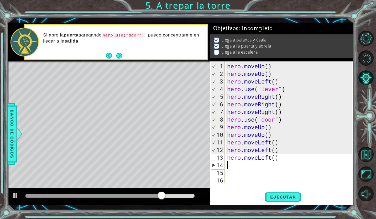
type textarea "h"
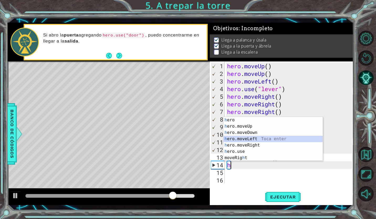
click at [261, 137] on div "h ero Toca enter h ero.moveUp Toca enter h ero.moveDown Toca enter h ero.moveLe…" at bounding box center [272, 145] width 99 height 57
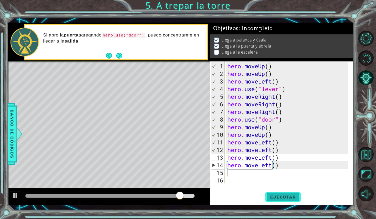
click at [278, 200] on button "Ejecutar" at bounding box center [283, 197] width 36 height 14
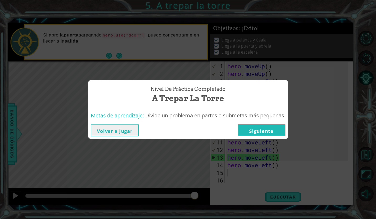
click at [273, 129] on button "Siguiente" at bounding box center [262, 130] width 48 height 12
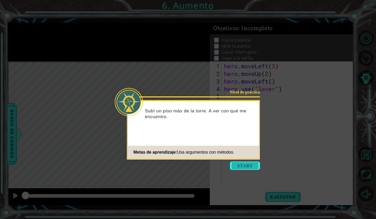
click at [245, 166] on button "Start" at bounding box center [245, 165] width 30 height 8
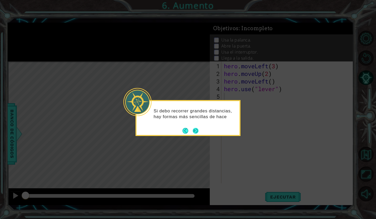
click at [194, 130] on button "Next" at bounding box center [196, 131] width 6 height 6
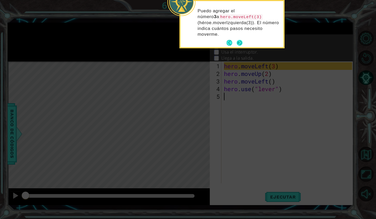
click at [236, 39] on div "Puedo agregar el número 3 a hero.moveLeft(3) (héroe.moverIzquierda(3)). El núme…" at bounding box center [232, 25] width 103 height 44
click at [238, 42] on button "Next" at bounding box center [240, 43] width 6 height 6
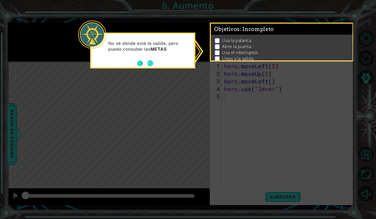
click at [146, 65] on button "Back" at bounding box center [142, 63] width 10 height 6
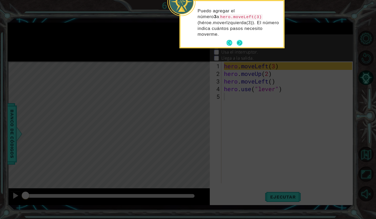
click at [235, 41] on footer at bounding box center [235, 43] width 16 height 8
click at [239, 44] on button "Next" at bounding box center [240, 43] width 6 height 6
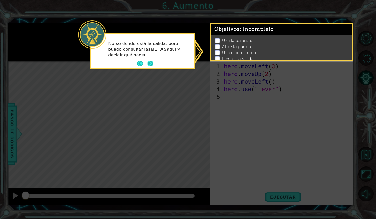
click at [152, 64] on button "Next" at bounding box center [150, 64] width 6 height 6
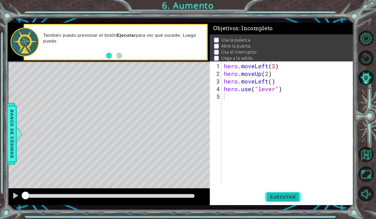
click at [280, 194] on button "Ejecutar" at bounding box center [283, 197] width 36 height 14
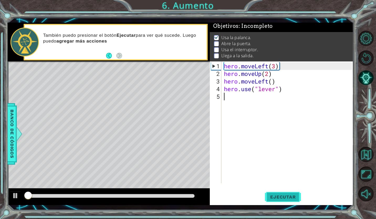
scroll to position [4, 0]
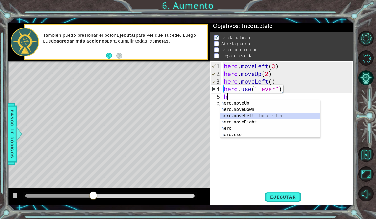
click at [240, 114] on div "h ero.moveUp Toca enter h ero.moveDown Toca enter h ero.moveLeft Toca enter h e…" at bounding box center [269, 125] width 99 height 50
type textarea "hero.moveLeft(1)"
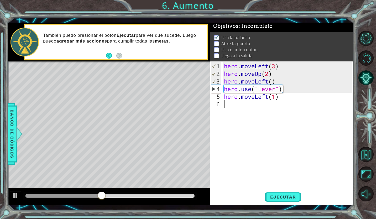
click at [240, 112] on div "hero . moveLeft ( 3 ) hero . moveUp ( 2 ) hero . moveLeft ( ) hero . use ( "lev…" at bounding box center [289, 130] width 132 height 137
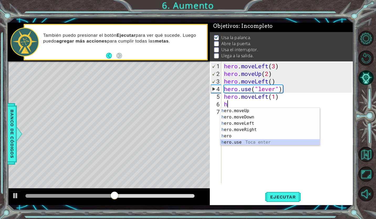
click at [240, 139] on div "h ero.moveUp Toca enter h ero.moveDown Toca enter h ero.moveLeft Toca enter h e…" at bounding box center [269, 133] width 99 height 50
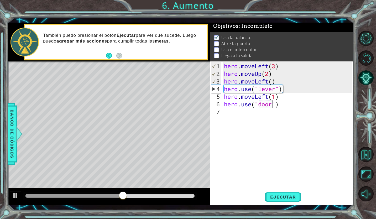
scroll to position [0, 2]
type textarea "hero.use("door")"
click at [278, 198] on span "Ejecutar" at bounding box center [283, 196] width 36 height 5
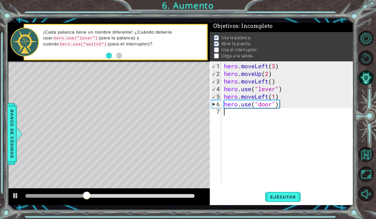
click at [257, 133] on div "hero . moveLeft ( 3 ) hero . moveUp ( 2 ) hero . moveLeft ( ) hero . use ( "lev…" at bounding box center [289, 130] width 132 height 137
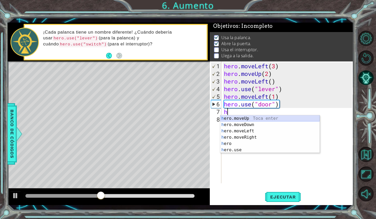
click at [252, 118] on div "h ero.moveUp Toca enter h ero.moveDown Toca enter h ero.moveLeft Toca enter h e…" at bounding box center [269, 140] width 99 height 50
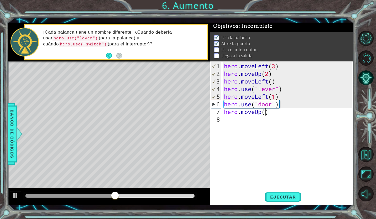
type textarea "hero.moveUp(2)"
click at [264, 124] on div "hero . moveLeft ( 3 ) hero . moveUp ( 2 ) hero . moveLeft ( ) hero . use ( "lev…" at bounding box center [289, 130] width 132 height 137
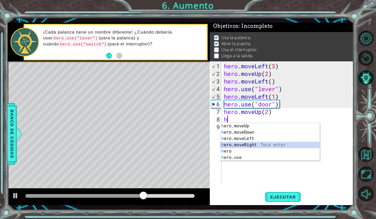
click at [260, 143] on div "h ero.moveUp Toca enter h ero.moveDown Toca enter h ero.moveLeft Toca enter h e…" at bounding box center [269, 148] width 99 height 50
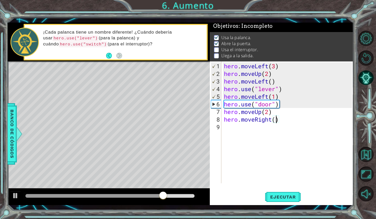
scroll to position [0, 2]
type textarea "hero.moveRight(2)"
click at [273, 199] on span "Ejecutar" at bounding box center [283, 196] width 36 height 5
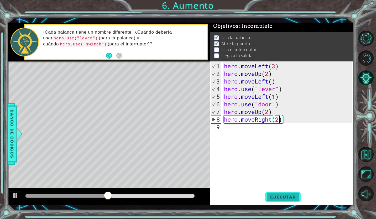
scroll to position [0, 0]
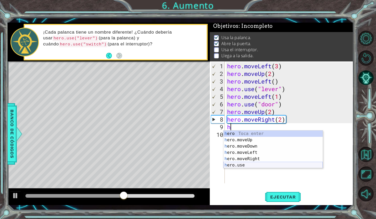
click at [245, 167] on div "h ero Toca enter h ero.moveUp Toca enter h ero.moveDown Toca enter h ero.moveLe…" at bounding box center [272, 155] width 99 height 50
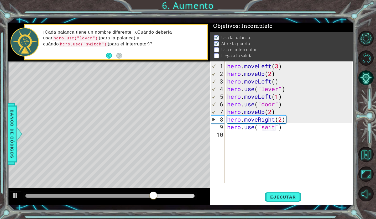
scroll to position [0, 2]
type textarea "hero.use("switch")"
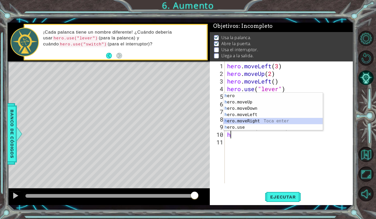
click at [251, 118] on div "h ero Toca enter h ero.moveUp Toca enter h ero.moveDown Toca enter h ero.moveLe…" at bounding box center [272, 118] width 99 height 50
type textarea "hero.moveRight(1)"
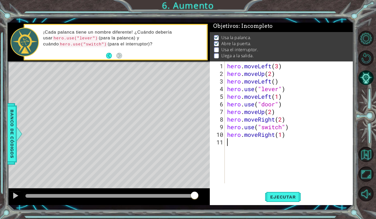
click at [246, 142] on div "hero . moveLeft ( 3 ) hero . moveUp ( 2 ) hero . moveLeft ( ) hero . use ( "lev…" at bounding box center [290, 130] width 129 height 137
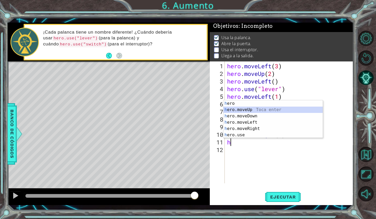
click at [250, 108] on div "h ero Toca enter h ero.moveUp Toca enter h ero.moveDown Toca enter h ero.moveLe…" at bounding box center [272, 125] width 99 height 50
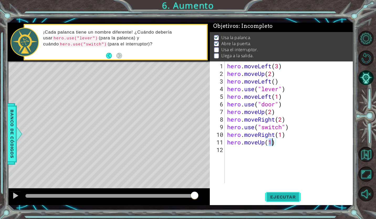
type textarea "hero.moveUp(1)"
click at [281, 194] on span "Ejecutar" at bounding box center [283, 196] width 36 height 5
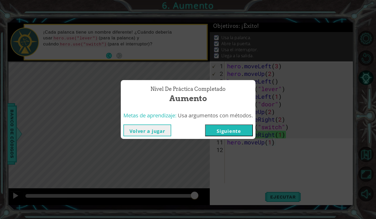
click at [220, 132] on button "Siguiente" at bounding box center [229, 130] width 48 height 12
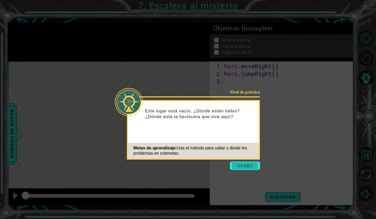
click at [234, 166] on button "Start" at bounding box center [245, 165] width 30 height 8
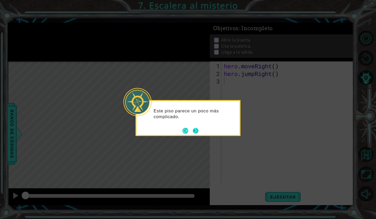
click at [196, 127] on footer at bounding box center [190, 131] width 16 height 8
click at [196, 132] on button "Next" at bounding box center [196, 131] width 6 height 6
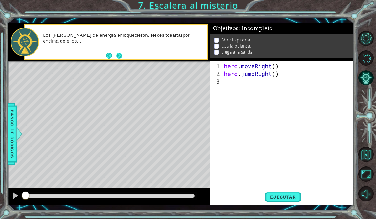
click at [116, 56] on button "Next" at bounding box center [119, 56] width 6 height 6
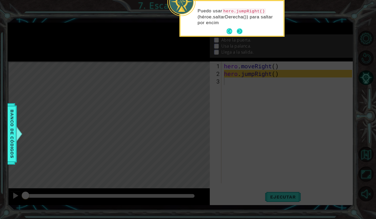
click at [239, 31] on button "Next" at bounding box center [240, 31] width 6 height 6
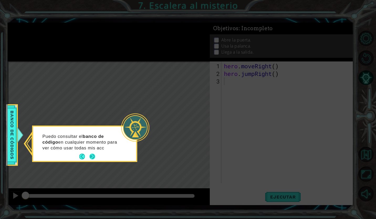
click at [91, 156] on button "Next" at bounding box center [92, 157] width 6 height 6
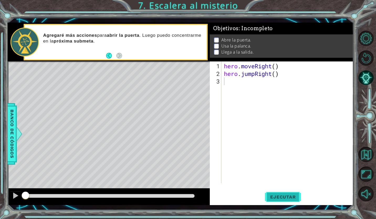
click at [277, 196] on span "Ejecutar" at bounding box center [283, 196] width 36 height 5
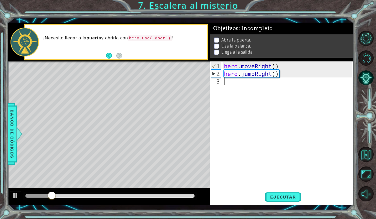
type textarea "h"
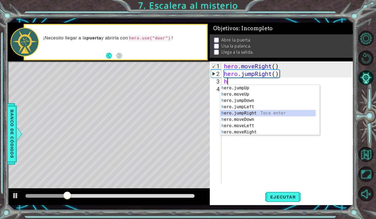
click at [256, 112] on div "h ero.jumpUp Toca enter h ero.moveUp Toca enter h ero.jumpDown Toca enter h ero…" at bounding box center [267, 116] width 95 height 63
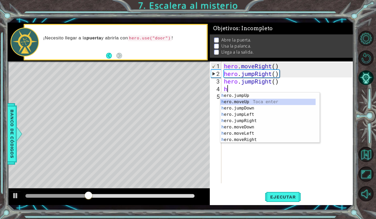
click at [248, 101] on div "h ero.jumpUp Toca enter h ero.moveUp Toca enter h ero.jumpDown Toca enter h ero…" at bounding box center [267, 123] width 95 height 63
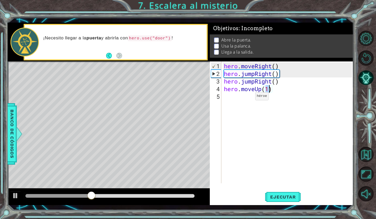
scroll to position [0, 2]
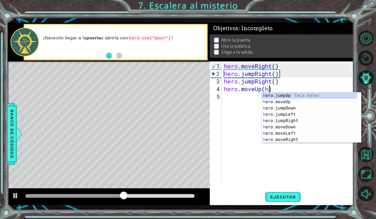
type textarea "hero.moveUp()"
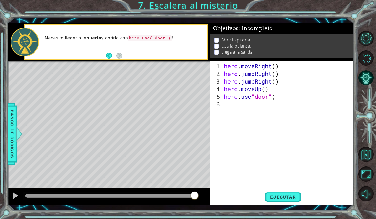
scroll to position [0, 2]
click at [276, 194] on span "Ejecutar" at bounding box center [283, 196] width 36 height 5
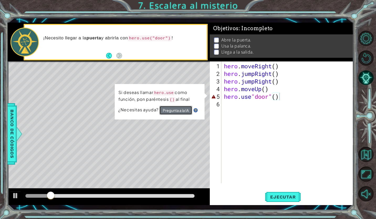
click at [184, 112] on button "Pregunta a la IA" at bounding box center [175, 110] width 33 height 9
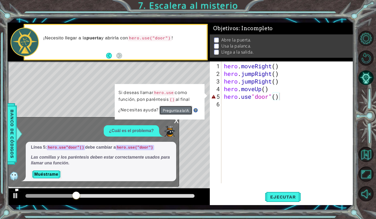
click at [184, 107] on button "Pregunta a la IA" at bounding box center [175, 110] width 33 height 9
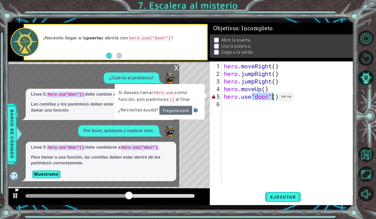
drag, startPoint x: 252, startPoint y: 97, endPoint x: 271, endPoint y: 99, distance: 19.5
click at [271, 99] on div "hero . moveRight ( ) hero . jumpRight ( ) hero . jumpRight ( ) hero . moveUp ( …" at bounding box center [289, 130] width 132 height 137
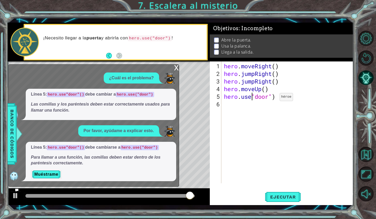
scroll to position [0, 2]
click at [287, 197] on span "Ejecutar" at bounding box center [283, 196] width 36 height 5
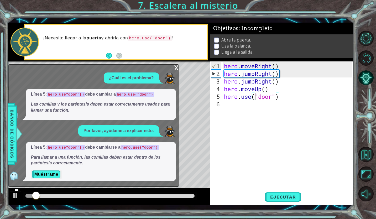
click at [175, 69] on div "x" at bounding box center [176, 67] width 5 height 5
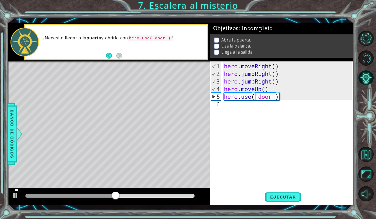
type textarea "hero.moveUp()"
click at [283, 88] on div "hero . moveRight ( ) hero . jumpRight ( ) hero . jumpRight ( ) hero . moveUp ( …" at bounding box center [289, 130] width 132 height 137
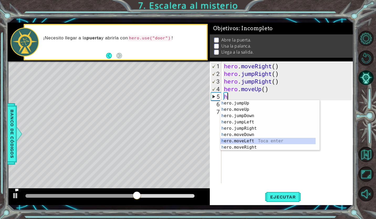
click at [256, 139] on div "h ero.jumpUp Toca enter h ero.moveUp Toca enter h ero.jumpDown Toca enter h ero…" at bounding box center [269, 131] width 99 height 63
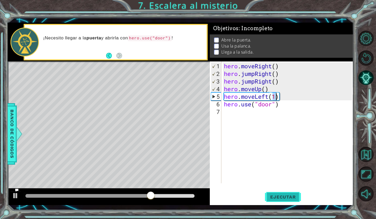
type textarea "hero.moveLeft(1)"
click at [277, 201] on button "Ejecutar" at bounding box center [283, 197] width 36 height 14
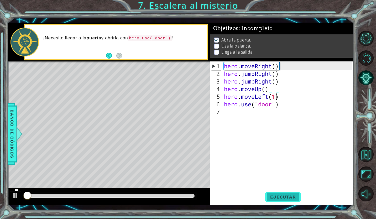
scroll to position [2, 0]
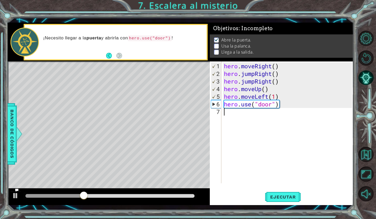
click at [250, 111] on div "hero . moveRight ( ) hero . jumpRight ( ) hero . jumpRight ( ) hero . moveUp ( …" at bounding box center [289, 130] width 132 height 137
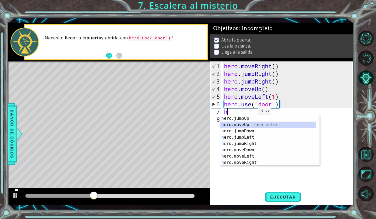
click at [249, 123] on div "h ero.jumpUp Toca enter h ero.moveUp Toca enter h ero.jumpDown Toca enter h ero…" at bounding box center [267, 146] width 95 height 63
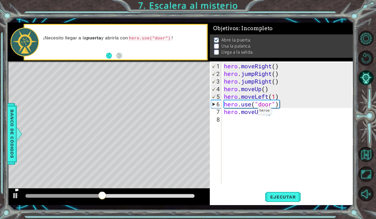
type textarea "hero.moveUp(2)"
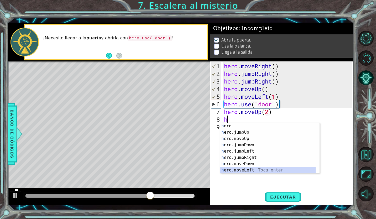
click at [253, 169] on div "h ero Toca enter h ero.jumpUp Toca enter h ero.moveUp Toca enter h ero.jumpDown…" at bounding box center [267, 154] width 95 height 63
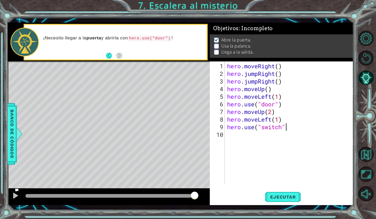
scroll to position [0, 5]
click at [276, 200] on button "Ejecutar" at bounding box center [283, 197] width 36 height 14
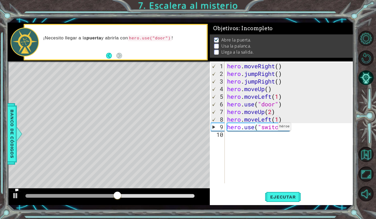
click at [273, 129] on div "hero . moveRight ( ) hero . jumpRight ( ) hero . jumpRight ( ) hero . moveUp ( …" at bounding box center [290, 130] width 129 height 137
click at [282, 197] on span "Ejecutar" at bounding box center [283, 196] width 36 height 5
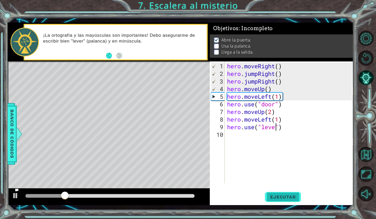
type textarea "hero.use("lever")"
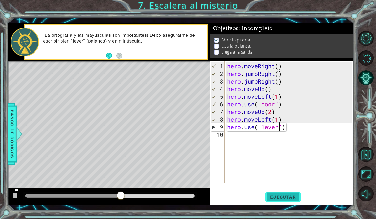
scroll to position [0, 0]
type textarea "h"
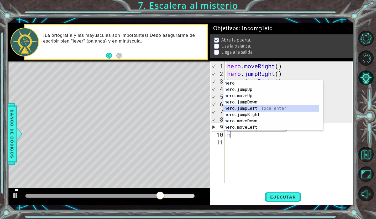
click at [258, 106] on div "h ero Toca enter h ero.jumpUp Toca enter h ero.moveUp Toca enter h ero.jumpDown…" at bounding box center [270, 111] width 95 height 63
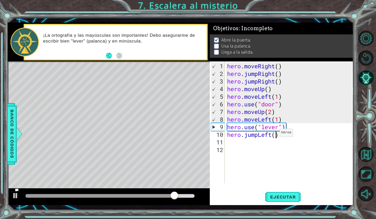
click at [275, 135] on div "hero . moveRight ( ) hero . jumpRight ( ) hero . jumpRight ( ) hero . moveUp ( …" at bounding box center [290, 130] width 129 height 137
click at [274, 194] on button "Ejecutar" at bounding box center [283, 197] width 36 height 14
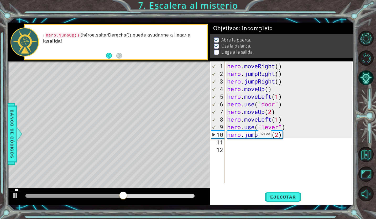
click at [253, 136] on div "hero . moveRight ( ) hero . jumpRight ( ) hero . jumpRight ( ) hero . moveUp ( …" at bounding box center [290, 130] width 129 height 137
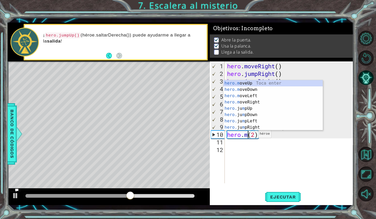
scroll to position [0, 1]
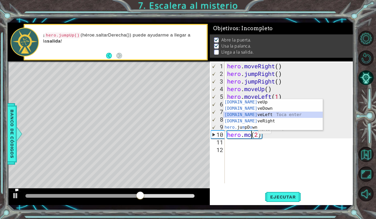
click at [244, 114] on div "hero.mo veUp Toca enter hero.mo veDown Toca enter hero.mo veLeft Toca enter her…" at bounding box center [272, 121] width 99 height 44
type textarea "hero.moveLeft(1)(2)"
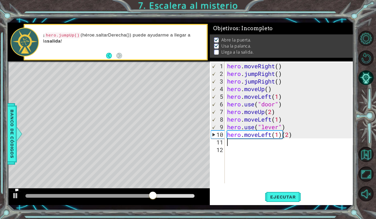
click at [245, 139] on div "hero . moveRight ( ) hero . jumpRight ( ) hero . jumpRight ( ) hero . moveUp ( …" at bounding box center [290, 130] width 129 height 137
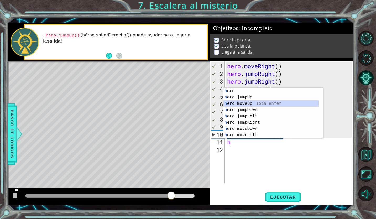
click at [247, 102] on div "h ero Toca enter h ero.jumpUp Toca enter h ero.moveUp Toca enter h ero.jumpDown…" at bounding box center [270, 119] width 95 height 63
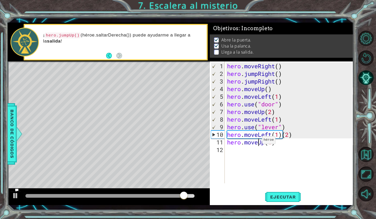
click at [257, 142] on div "hero . moveRight ( ) hero . jumpRight ( ) hero . jumpRight ( ) hero . moveUp ( …" at bounding box center [290, 130] width 129 height 137
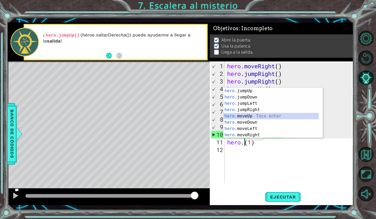
click at [254, 114] on div "hero. jumpUp Toca enter hero. jumpDown Toca enter hero. jumpLeft Toca enter her…" at bounding box center [270, 119] width 95 height 63
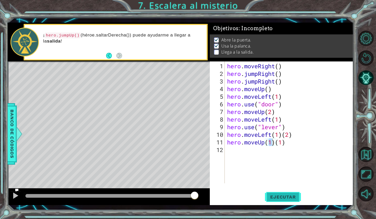
click at [277, 195] on span "Ejecutar" at bounding box center [283, 196] width 36 height 5
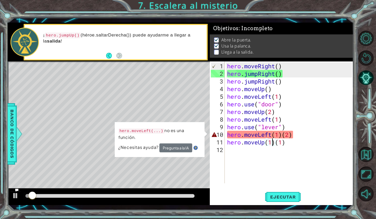
click at [295, 143] on div "hero . moveRight ( ) hero . jumpRight ( ) hero . jumpRight ( ) hero . moveUp ( …" at bounding box center [290, 130] width 129 height 137
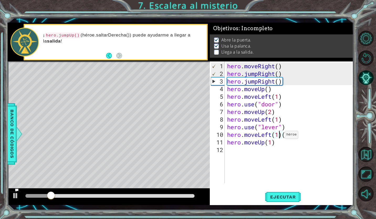
click at [280, 137] on div "hero . moveRight ( ) hero . jumpRight ( ) hero . jumpRight ( ) hero . moveUp ( …" at bounding box center [290, 130] width 129 height 137
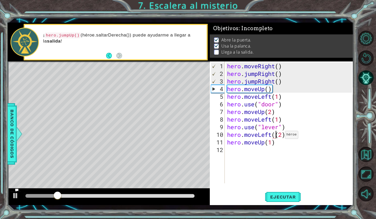
type textarea "hero.moveLeft(2)"
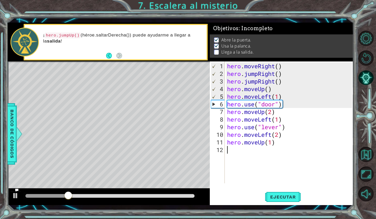
click at [244, 167] on div "hero . moveRight ( ) hero . jumpRight ( ) hero . jumpRight ( ) hero . moveUp ( …" at bounding box center [290, 130] width 129 height 137
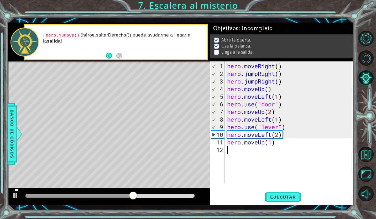
click at [271, 148] on div "hero . moveRight ( ) hero . jumpRight ( ) hero . jumpRight ( ) hero . moveUp ( …" at bounding box center [290, 130] width 129 height 137
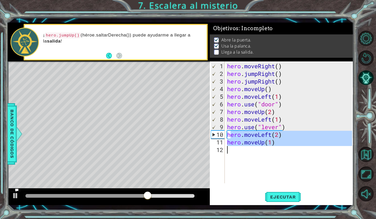
drag, startPoint x: 229, startPoint y: 134, endPoint x: 280, endPoint y: 154, distance: 54.5
click at [280, 154] on div "hero . moveRight ( ) hero . jumpRight ( ) hero . jumpRight ( ) hero . moveUp ( …" at bounding box center [290, 130] width 129 height 137
type textarea "h"
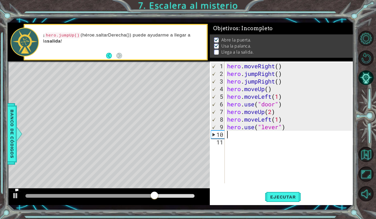
type textarea "hero.use("lever")"
type textarea "h"
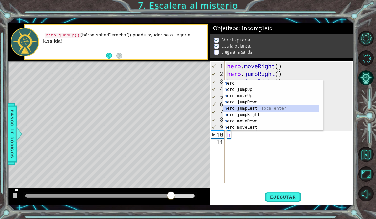
click at [264, 110] on div "h ero Toca enter h ero.jumpUp Toca enter h ero.moveUp Toca enter h ero.jumpDown…" at bounding box center [270, 111] width 95 height 63
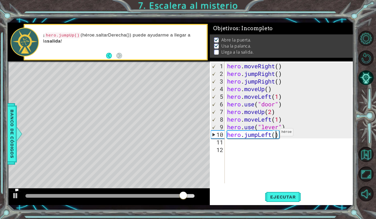
click at [275, 134] on div "hero . moveRight ( ) hero . jumpRight ( ) hero . jumpRight ( ) hero . moveUp ( …" at bounding box center [290, 130] width 129 height 137
type textarea "hero.jumpLeft(2)"
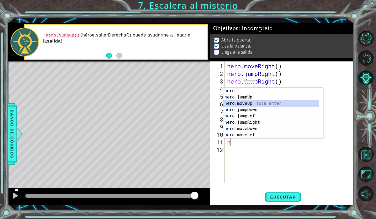
click at [242, 101] on div "h ero Toca enter h ero.jumpUp Toca enter h ero.moveUp Toca enter h ero.jumpDown…" at bounding box center [270, 119] width 95 height 63
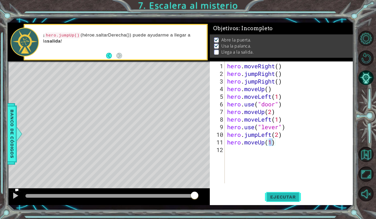
click at [276, 196] on span "Ejecutar" at bounding box center [283, 196] width 36 height 5
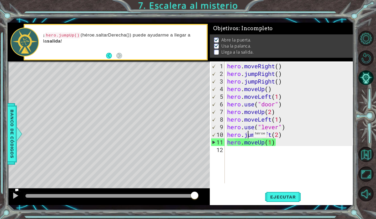
click at [249, 136] on div "hero . moveRight ( ) hero . jumpRight ( ) hero . jumpRight ( ) hero . moveUp ( …" at bounding box center [290, 130] width 129 height 137
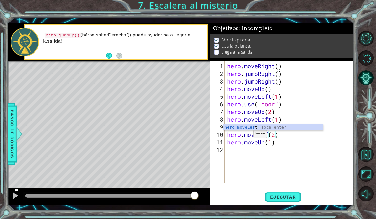
scroll to position [0, 2]
click at [280, 198] on span "Ejecutar" at bounding box center [283, 196] width 36 height 5
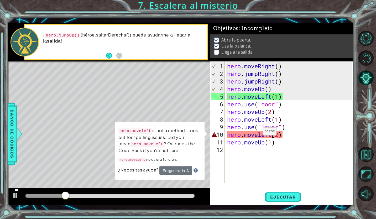
click at [258, 133] on div "hero . moveRight ( ) hero . jumpRight ( ) hero . jumpRight ( ) hero . moveUp ( …" at bounding box center [290, 130] width 129 height 137
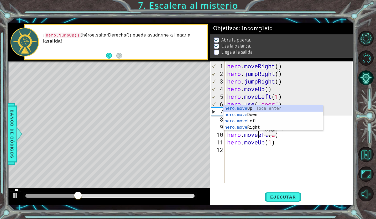
type textarea "hero.moveLeft(2)"
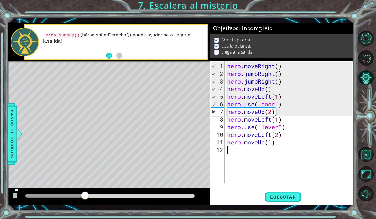
click at [245, 174] on div "hero . moveRight ( ) hero . jumpRight ( ) hero . jumpRight ( ) hero . moveUp ( …" at bounding box center [290, 130] width 129 height 137
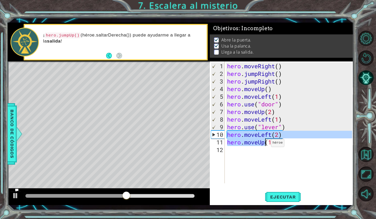
drag, startPoint x: 228, startPoint y: 133, endPoint x: 281, endPoint y: 154, distance: 57.2
click at [281, 154] on div "hero . moveRight ( ) hero . jumpRight ( ) hero . jumpRight ( ) hero . moveUp ( …" at bounding box center [290, 130] width 129 height 137
type textarea "hero.moveUp(1)"
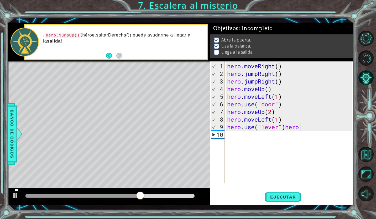
scroll to position [0, 3]
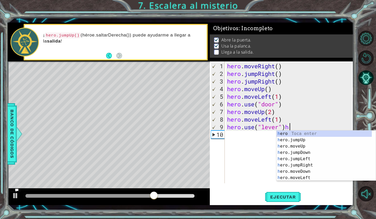
type textarea "hero.use("lever")"
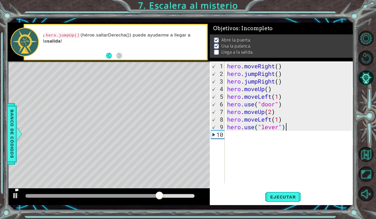
scroll to position [0, 0]
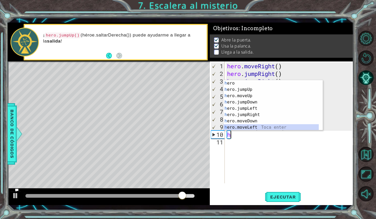
click at [258, 125] on div "h ero Toca enter h ero.jumpUp Toca enter h ero.moveUp Toca enter h ero.jumpDown…" at bounding box center [270, 111] width 95 height 63
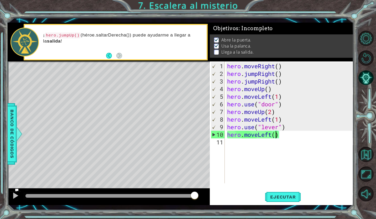
scroll to position [0, 2]
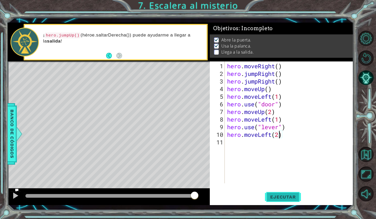
type textarea "hero.moveLeft(2)"
click at [277, 199] on span "Ejecutar" at bounding box center [283, 196] width 36 height 5
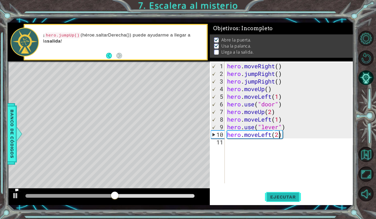
scroll to position [0, 0]
type textarea "h"
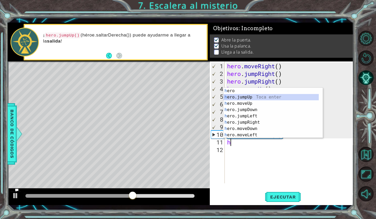
click at [259, 95] on div "h ero Toca enter h ero.jumpUp Toca enter h ero.moveUp Toca enter h ero.jumpDown…" at bounding box center [270, 119] width 95 height 63
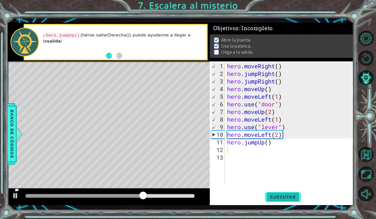
click at [273, 192] on button "Ejecutar" at bounding box center [283, 197] width 36 height 14
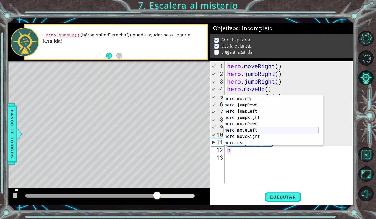
scroll to position [12, 0]
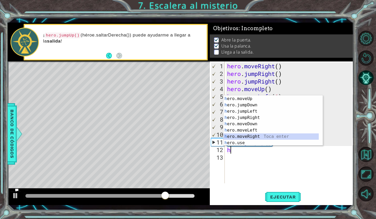
click at [249, 136] on div "h ero.jumpUp Toca enter h ero.moveUp Toca enter h ero.jumpDown Toca enter h ero…" at bounding box center [270, 120] width 95 height 63
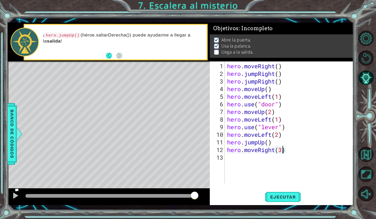
scroll to position [0, 2]
type textarea "hero.moveRight(2)"
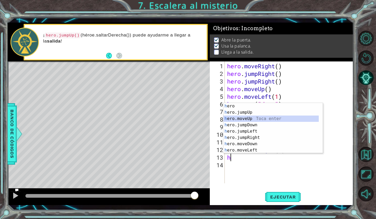
click at [251, 116] on div "h ero Toca enter h ero.jumpUp Toca enter h ero.moveUp Toca enter h ero.jumpDown…" at bounding box center [270, 134] width 95 height 63
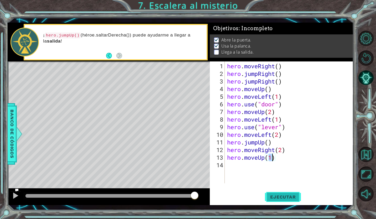
type textarea "hero.moveUp(1)"
click at [277, 200] on button "Ejecutar" at bounding box center [283, 197] width 36 height 14
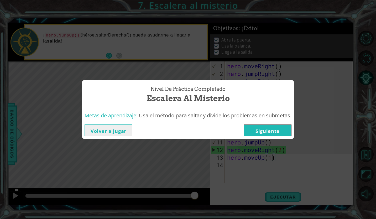
click at [281, 125] on button "Siguiente" at bounding box center [268, 130] width 48 height 12
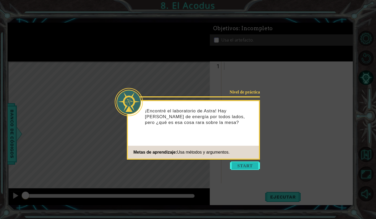
click at [240, 166] on button "Start" at bounding box center [245, 165] width 30 height 8
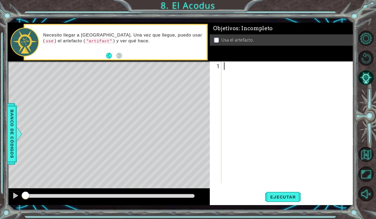
click at [236, 72] on div at bounding box center [289, 130] width 132 height 137
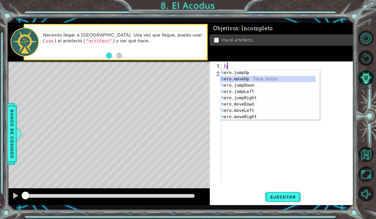
click at [237, 80] on div "h ero.jumpUp Toca enter h ero.moveUp Toca enter h ero.jumpDown Toca enter h ero…" at bounding box center [267, 101] width 95 height 63
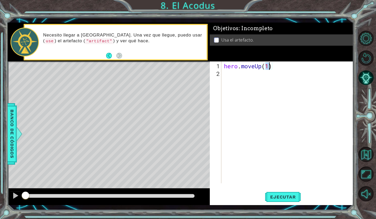
type textarea "hero.moveUp(2)"
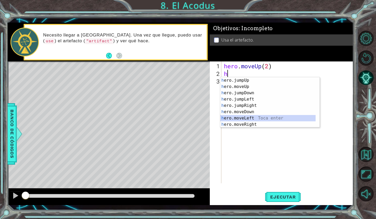
click at [248, 119] on div "h ero.jumpUp Toca enter h ero.moveUp Toca enter h ero.jumpDown Toca enter h ero…" at bounding box center [267, 108] width 95 height 63
type textarea "hero.moveLeft(1)"
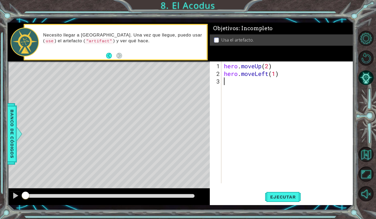
click at [264, 86] on div "hero . moveUp ( 2 ) hero . moveLeft ( 1 )" at bounding box center [289, 130] width 132 height 137
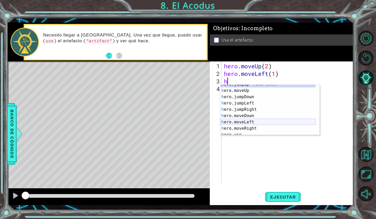
scroll to position [6, 0]
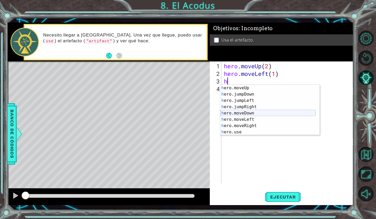
click at [257, 112] on div "h ero.moveUp Toca enter h ero.jumpDown Toca enter h ero.jumpLeft Toca enter h e…" at bounding box center [267, 116] width 95 height 63
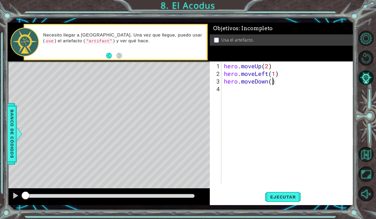
scroll to position [0, 2]
type textarea "hero.moveDown(2)"
click at [266, 197] on span "Ejecutar" at bounding box center [283, 196] width 36 height 5
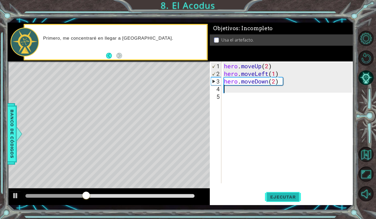
scroll to position [0, 0]
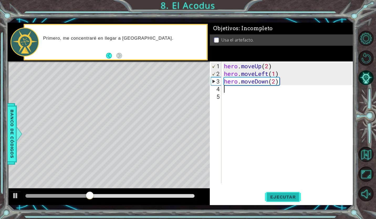
type textarea "h"
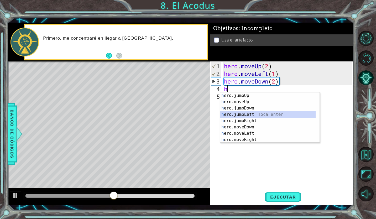
click at [250, 114] on div "h ero.jumpUp Toca enter h ero.moveUp Toca enter h ero.jumpDown Toca enter h ero…" at bounding box center [267, 123] width 95 height 63
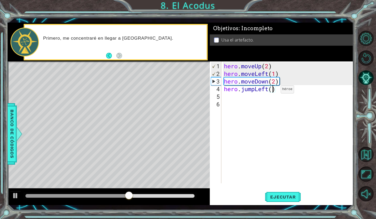
click at [273, 91] on div "hero . moveUp ( 2 ) hero . moveLeft ( 1 ) hero . moveDown ( 2 ) hero . jumpLeft…" at bounding box center [289, 130] width 132 height 137
type textarea "hero.jumpLeft(2)"
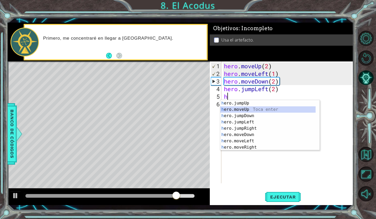
click at [270, 109] on div "h ero.jumpUp Toca enter h ero.moveUp Toca enter h ero.jumpDown Toca enter h ero…" at bounding box center [267, 131] width 95 height 63
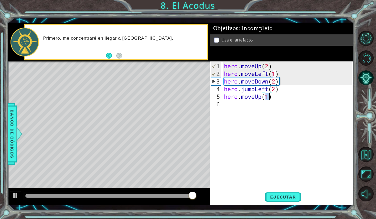
type textarea "hero.moveUp(2)"
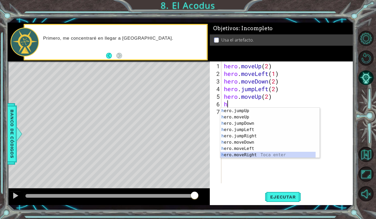
click at [257, 153] on div "h ero.jumpUp Toca enter h ero.moveUp Toca enter h ero.jumpDown Toca enter h ero…" at bounding box center [267, 139] width 95 height 63
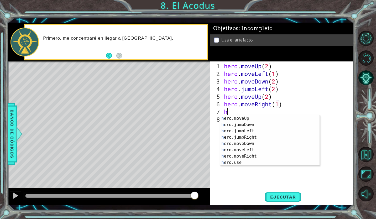
scroll to position [13, 0]
click at [246, 162] on div "h ero.moveUp Toca enter h ero.jumpDown Toca enter h ero.jumpLeft Toca enter h e…" at bounding box center [267, 146] width 95 height 63
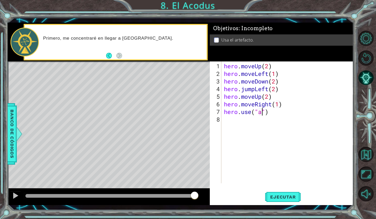
scroll to position [0, 2]
click at [109, 54] on button "Back" at bounding box center [111, 56] width 10 height 6
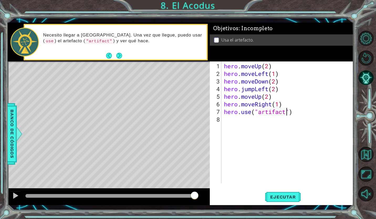
scroll to position [0, 3]
type textarea "hero.use("artifact")"
click at [276, 196] on span "Ejecutar" at bounding box center [283, 196] width 36 height 5
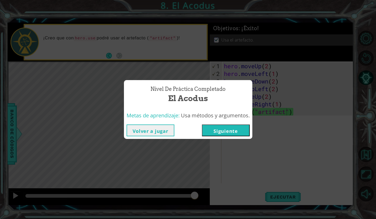
click at [234, 135] on button "Siguiente" at bounding box center [226, 130] width 48 height 12
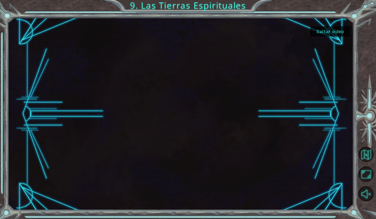
click at [331, 34] on button "Saltar video" at bounding box center [329, 31] width 39 height 10
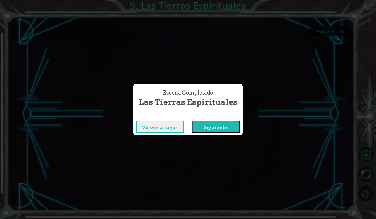
click at [170, 127] on button "Volver a jugar" at bounding box center [160, 127] width 48 height 12
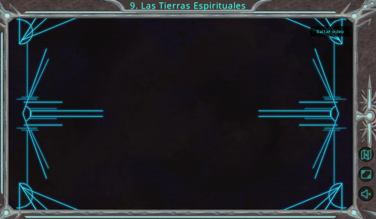
click at [335, 29] on button "Saltar video" at bounding box center [329, 31] width 39 height 10
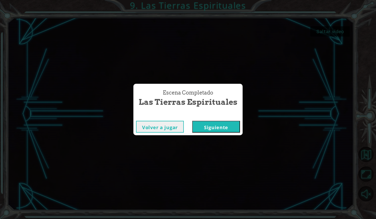
click at [229, 125] on button "Siguiente" at bounding box center [216, 127] width 48 height 12
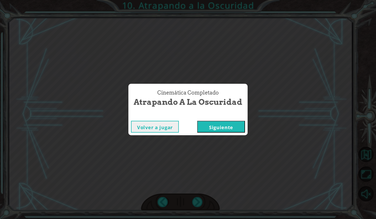
click at [233, 127] on button "Siguiente" at bounding box center [221, 127] width 48 height 12
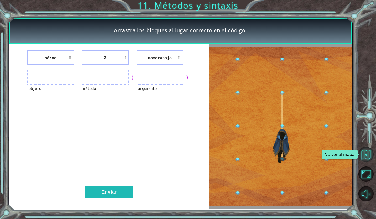
click at [364, 157] on button "Volver al mapa" at bounding box center [365, 154] width 15 height 15
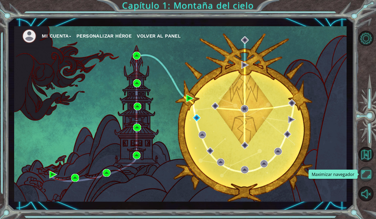
click at [366, 173] on button "Maximizar navegador" at bounding box center [365, 173] width 15 height 15
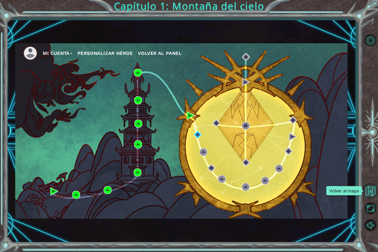
click at [367, 192] on button "Volver al mapa" at bounding box center [370, 190] width 15 height 15
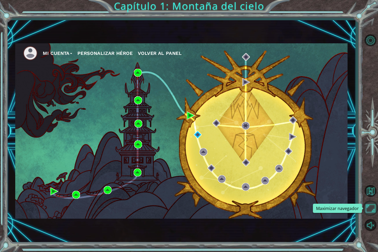
click at [369, 209] on button "Maximizar navegador" at bounding box center [370, 208] width 15 height 15
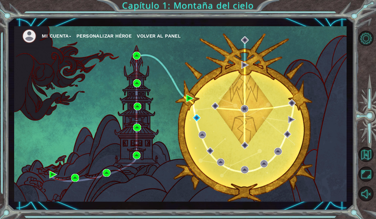
click at [159, 36] on span "Volver al panel" at bounding box center [159, 36] width 44 height 6
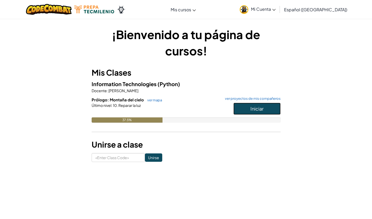
click at [254, 107] on span "Iniciar" at bounding box center [256, 109] width 13 height 6
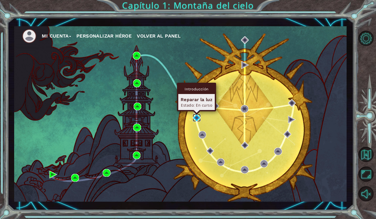
click at [195, 118] on img at bounding box center [197, 118] width 8 height 8
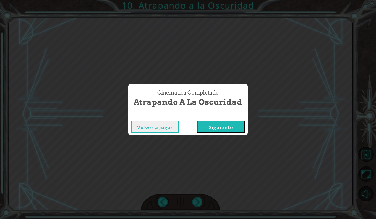
click at [210, 125] on button "Siguiente" at bounding box center [221, 127] width 48 height 12
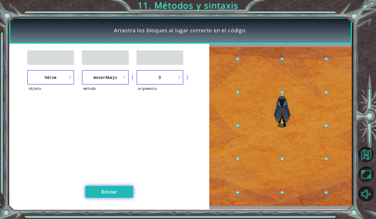
click at [93, 192] on button "Enviar" at bounding box center [109, 192] width 48 height 12
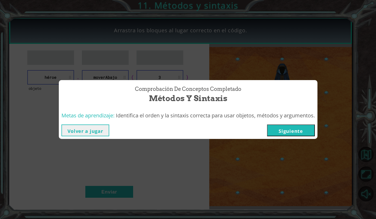
click at [286, 128] on button "Siguiente" at bounding box center [291, 130] width 48 height 12
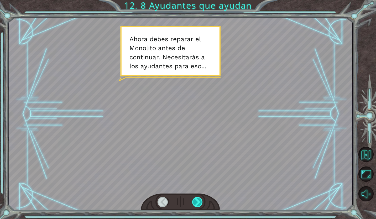
click at [199, 200] on div at bounding box center [197, 202] width 11 height 11
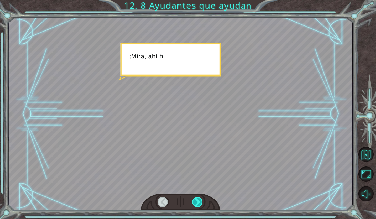
click at [199, 200] on div at bounding box center [197, 202] width 11 height 11
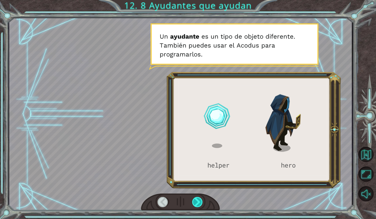
click at [199, 200] on div at bounding box center [197, 202] width 11 height 11
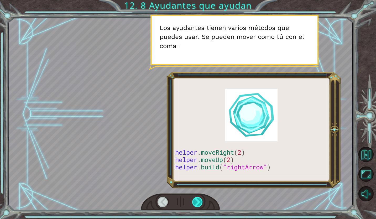
click at [199, 200] on div at bounding box center [197, 202] width 11 height 11
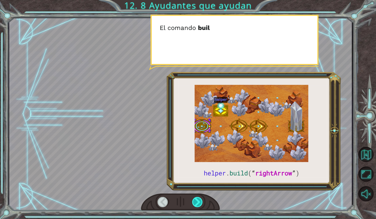
click at [199, 200] on div at bounding box center [197, 202] width 11 height 11
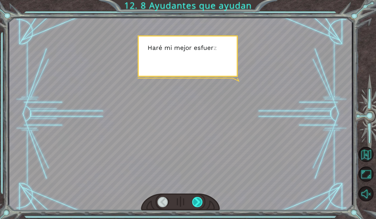
click at [199, 200] on div at bounding box center [197, 202] width 11 height 11
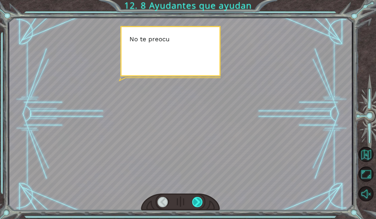
click at [199, 200] on div at bounding box center [197, 202] width 11 height 11
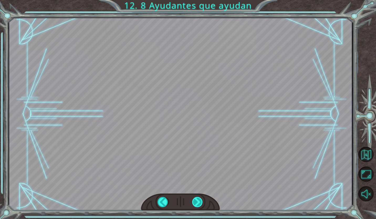
click at [199, 200] on div at bounding box center [197, 202] width 11 height 11
click at [199, 0] on div "helper . build ( “ rightArrow ” ) A h o r a d e b e s r e p a r a r e l M o n o…" at bounding box center [188, 0] width 376 height 0
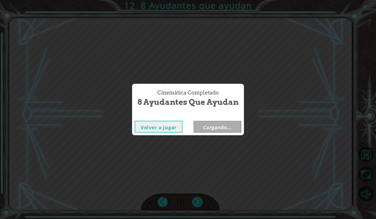
click at [199, 200] on div "Cinemática Completado 8 Ayudantes que ayudan Volver a jugar Cargando..." at bounding box center [188, 109] width 376 height 219
drag, startPoint x: 199, startPoint y: 200, endPoint x: 226, endPoint y: 128, distance: 76.2
click at [226, 128] on button "Siguiente" at bounding box center [217, 127] width 48 height 12
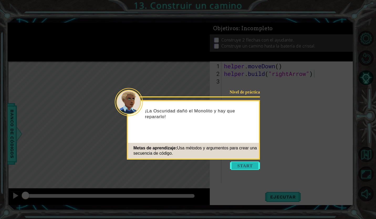
click at [238, 166] on button "Start" at bounding box center [245, 165] width 30 height 8
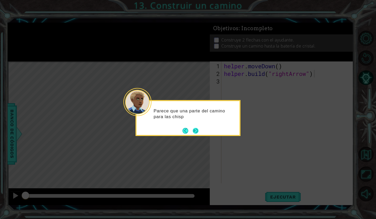
click at [198, 132] on button "Next" at bounding box center [196, 131] width 6 height 6
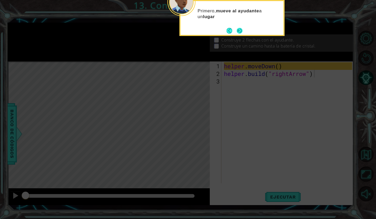
click at [239, 30] on button "Next" at bounding box center [240, 31] width 6 height 6
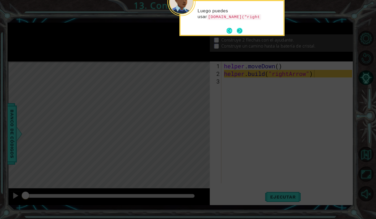
click at [240, 33] on button "Next" at bounding box center [240, 31] width 6 height 6
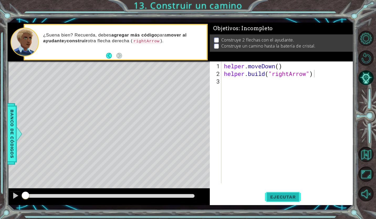
click at [270, 194] on span "Ejecutar" at bounding box center [283, 196] width 36 height 5
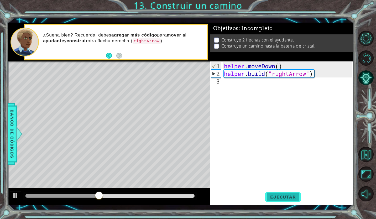
click at [270, 194] on span "Ejecutar" at bounding box center [283, 196] width 36 height 5
click at [20, 195] on button at bounding box center [15, 196] width 11 height 11
click at [239, 82] on div "helper . moveDown ( ) helper . build ( "rightArrow" )" at bounding box center [289, 130] width 132 height 137
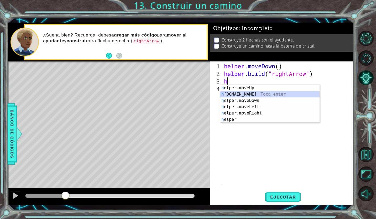
click at [256, 93] on div "h elper.moveUp Toca enter h elper.build Toca enter h elper.moveDown Toca enter …" at bounding box center [269, 110] width 99 height 50
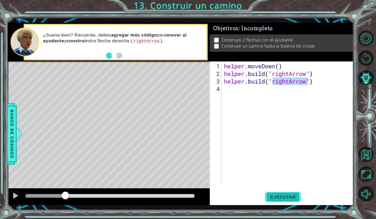
click at [283, 200] on button "Ejecutar" at bounding box center [283, 197] width 36 height 14
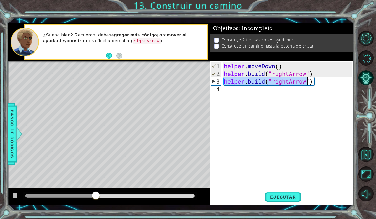
drag, startPoint x: 225, startPoint y: 82, endPoint x: 346, endPoint y: 89, distance: 121.5
click at [346, 89] on div "helper . moveDown ( ) helper . build ( "rightArrow" ) helper . build ( "rightAr…" at bounding box center [289, 130] width 132 height 137
type textarea "helper.build("rightArrow")"
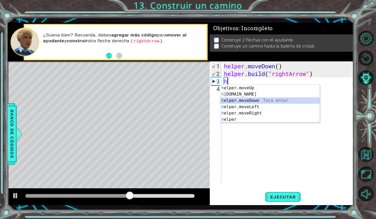
click at [269, 102] on div "h elper.moveUp Toca enter h elper.build Toca enter h elper.moveDown Toca enter …" at bounding box center [269, 110] width 99 height 50
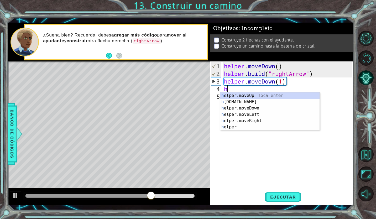
scroll to position [0, 3]
click at [258, 101] on div "h elper.moveUp Toca enter h elper.build Toca enter h elper.moveDown Toca enter …" at bounding box center [269, 117] width 99 height 50
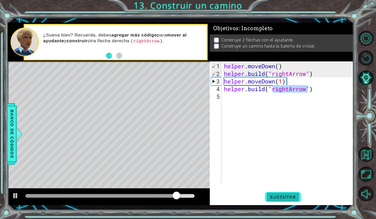
click at [294, 195] on span "Ejecutar" at bounding box center [283, 196] width 36 height 5
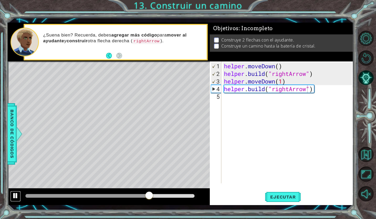
click at [12, 196] on div at bounding box center [15, 195] width 7 height 7
click at [285, 197] on span "Ejecutar" at bounding box center [283, 196] width 36 height 5
click at [15, 197] on div at bounding box center [15, 195] width 7 height 7
drag, startPoint x: 227, startPoint y: 81, endPoint x: 243, endPoint y: 86, distance: 16.8
click at [243, 86] on div "helper . moveDown ( ) helper . build ( "rightArrow" ) helper . moveDown ( 1 ) h…" at bounding box center [289, 130] width 132 height 137
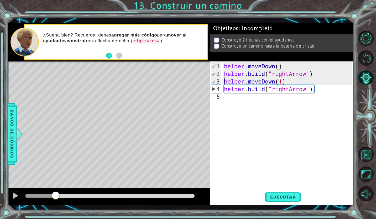
click at [224, 79] on div "helper . moveDown ( ) helper . build ( "rightArrow" ) helper . moveDown ( 1 ) h…" at bounding box center [289, 130] width 132 height 137
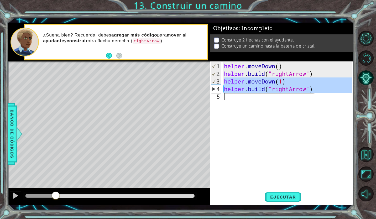
drag, startPoint x: 224, startPoint y: 79, endPoint x: 319, endPoint y: 103, distance: 98.0
click at [319, 103] on div "helper . moveDown ( ) helper . build ( "rightArrow" ) helper . moveDown ( 1 ) h…" at bounding box center [289, 130] width 132 height 137
type textarea "helper.build("rightArrow")"
paste textarea "Code Area"
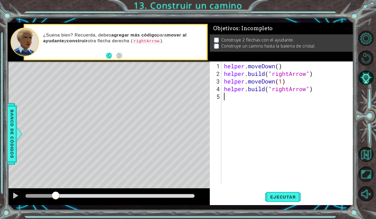
scroll to position [0, 0]
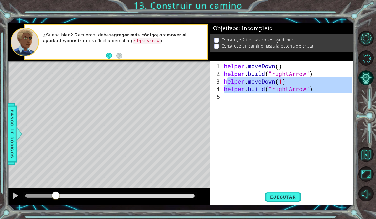
drag, startPoint x: 226, startPoint y: 83, endPoint x: 313, endPoint y: 114, distance: 92.5
click at [313, 114] on div "helper . moveDown ( ) helper . build ( "rightArrow" ) helper . moveDown ( 1 ) h…" at bounding box center [289, 130] width 132 height 137
type textarea "helper.build("rightArrow")"
click at [313, 114] on div "helper . moveDown ( ) helper . build ( "rightArrow" ) helper . moveDown ( 1 ) h…" at bounding box center [287, 122] width 129 height 122
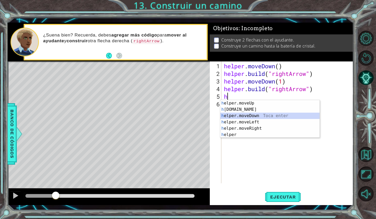
click at [268, 114] on div "h elper.moveUp Toca enter h elper.build Toca enter h elper.moveDown Toca enter …" at bounding box center [269, 125] width 99 height 50
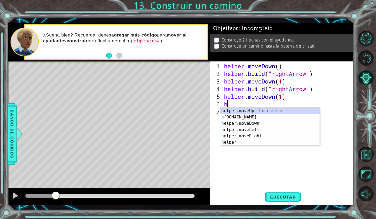
scroll to position [0, 3]
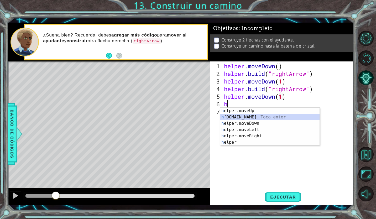
click at [256, 116] on div "h elper.moveUp Toca enter h elper.build Toca enter h elper.moveDown Toca enter …" at bounding box center [269, 133] width 99 height 50
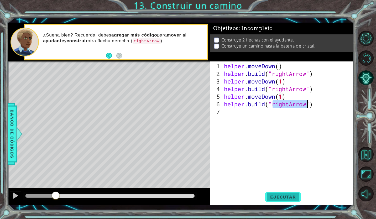
type textarea "helper.build("rightArrow")"
click at [277, 200] on button "Ejecutar" at bounding box center [283, 197] width 36 height 14
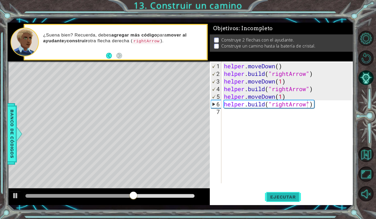
click at [277, 200] on button "Ejecutar" at bounding box center [283, 197] width 36 height 14
click at [18, 192] on div at bounding box center [15, 195] width 7 height 7
click at [363, 76] on button "Pista IA" at bounding box center [365, 77] width 15 height 15
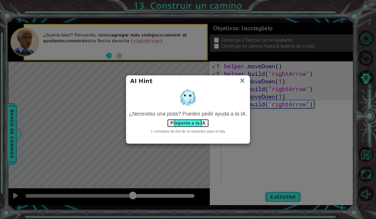
click at [190, 120] on button "Pregunta a la IA" at bounding box center [188, 123] width 42 height 8
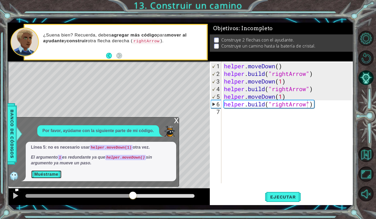
click at [48, 173] on button "Muéstrame" at bounding box center [46, 174] width 31 height 8
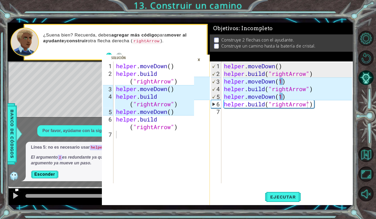
click at [167, 93] on div "helper . moveDown ( ) helper . build ( "rightArrow" ) helper . moveDown ( ) hel…" at bounding box center [156, 130] width 82 height 137
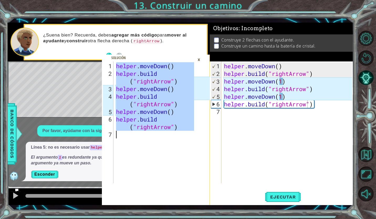
drag, startPoint x: 117, startPoint y: 66, endPoint x: 188, endPoint y: 137, distance: 99.9
click at [188, 137] on div "helper . moveDown ( ) helper . build ( "rightArrow" ) helper . moveDown ( ) hel…" at bounding box center [156, 130] width 82 height 137
type textarea "helper.build("rightArrow")"
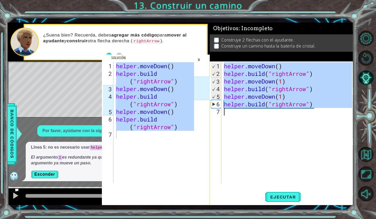
drag, startPoint x: 223, startPoint y: 64, endPoint x: 310, endPoint y: 129, distance: 108.6
click at [310, 129] on div "helper . moveDown ( ) helper . build ( "rightArrow" ) helper . moveDown ( 1 ) h…" at bounding box center [289, 130] width 132 height 137
type textarea "helper.build("rightArrow")"
paste textarea "Code Area"
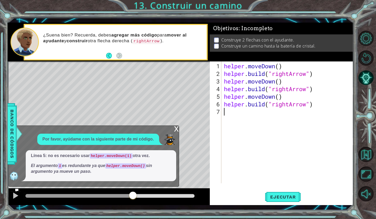
scroll to position [0, 0]
click at [280, 195] on span "Ejecutar" at bounding box center [283, 196] width 36 height 5
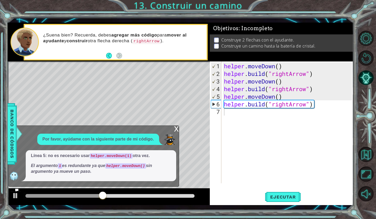
click at [133, 166] on code "helper.moveDown()" at bounding box center [125, 165] width 41 height 5
click at [14, 196] on div at bounding box center [15, 195] width 7 height 7
click at [132, 161] on span "Línea 5: no es necesario usar helper.moveDown(1) otra vez. El argumento 1 es re…" at bounding box center [101, 164] width 140 height 22
click at [363, 57] on button "Reiniciar nivel" at bounding box center [365, 57] width 15 height 15
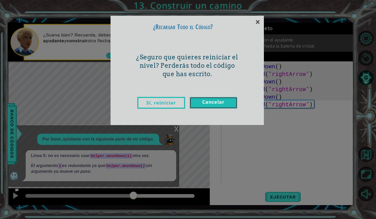
click at [215, 103] on link "Cancelar" at bounding box center [214, 103] width 48 height 12
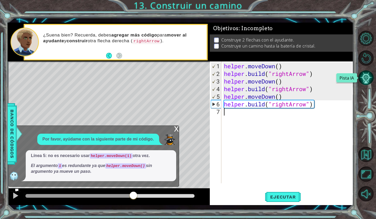
click at [362, 75] on button "Pista IA" at bounding box center [365, 77] width 15 height 15
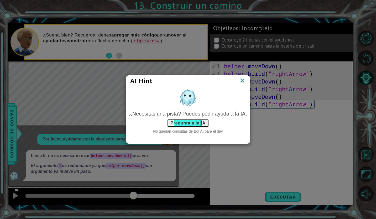
click at [192, 123] on button "Pregunta a la IA" at bounding box center [188, 123] width 42 height 8
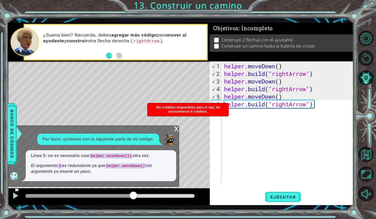
click at [149, 137] on p "Por favor, ayúdame con la siguiente parte de mi código." at bounding box center [98, 139] width 111 height 6
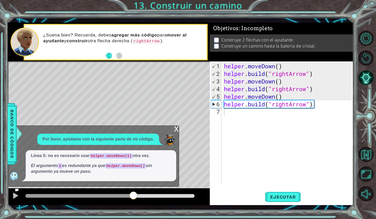
type textarea "helper.moveDown()"
drag, startPoint x: 224, startPoint y: 98, endPoint x: 295, endPoint y: 94, distance: 71.3
click at [295, 94] on div "helper . moveDown ( ) helper . build ( "rightArrow" ) helper . moveDown ( ) hel…" at bounding box center [289, 130] width 132 height 137
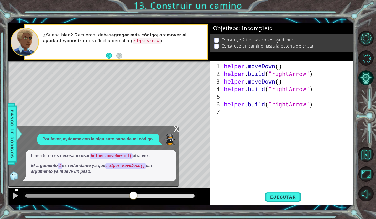
type textarea "helper.build("rightArrow")"
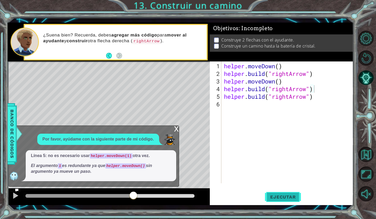
click at [275, 195] on span "Ejecutar" at bounding box center [283, 196] width 36 height 5
